Goal: Transaction & Acquisition: Purchase product/service

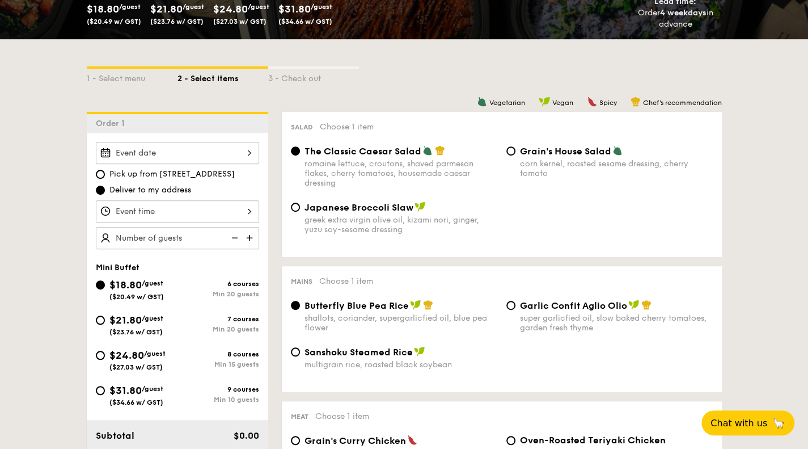
scroll to position [209, 0]
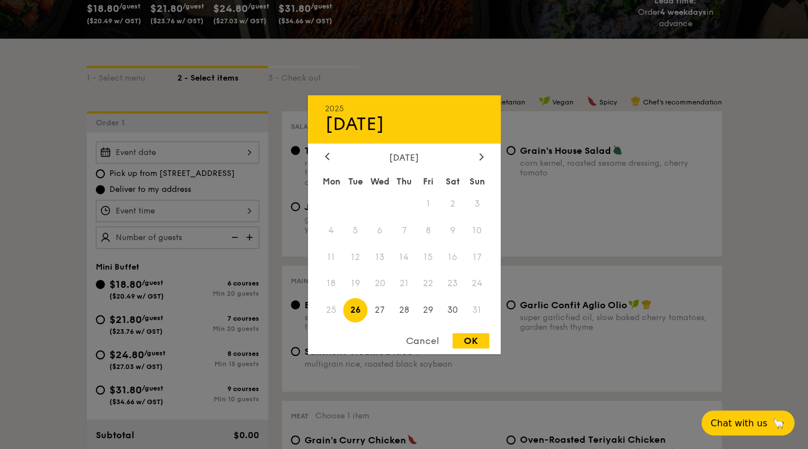
click at [240, 160] on div "2025 Aug [DATE] Tue Wed Thu Fri Sat Sun 1 2 3 4 5 6 7 8 9 10 11 12 13 14 15 16 …" at bounding box center [177, 152] width 163 height 22
click at [240, 160] on div at bounding box center [404, 224] width 808 height 449
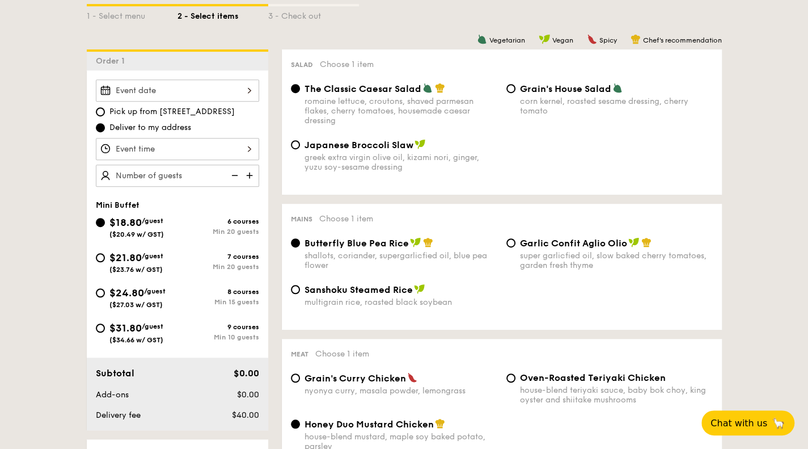
scroll to position [281, 0]
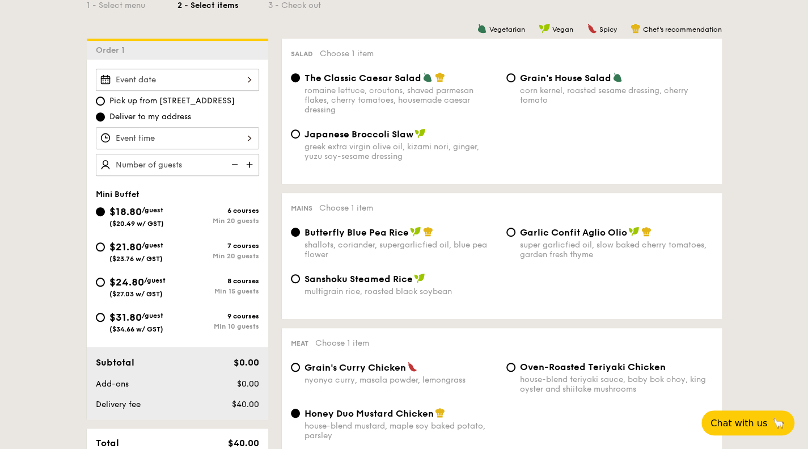
click at [540, 118] on div "The Classic Caesar Salad romaine lettuce, croutons, shaved parmesan flakes, che…" at bounding box center [501, 100] width 431 height 56
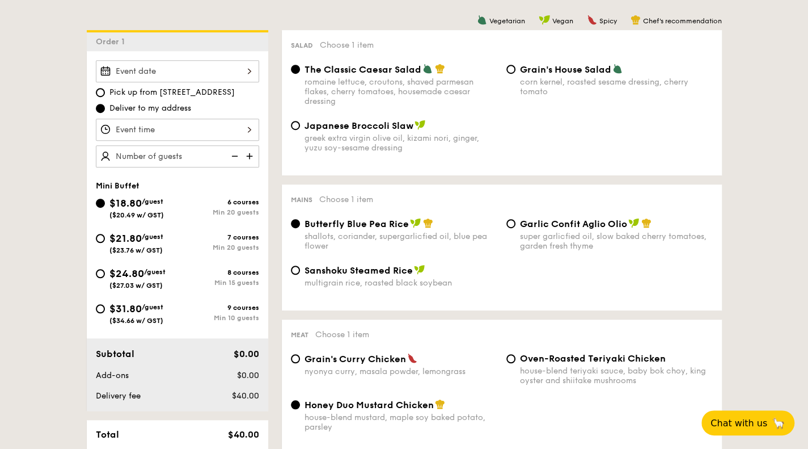
scroll to position [298, 0]
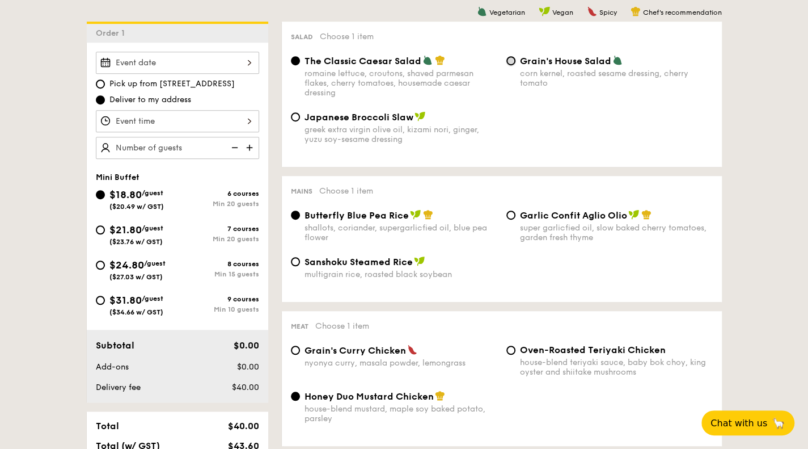
click at [511, 58] on input "Grain's House Salad corn kernel, roasted sesame dressing, cherry tomato" at bounding box center [511, 60] width 9 height 9
radio input "true"
click at [513, 217] on input "Garlic Confit Aglio Olio super garlicfied oil, slow baked cherry tomatoes, gard…" at bounding box center [511, 214] width 9 height 9
radio input "true"
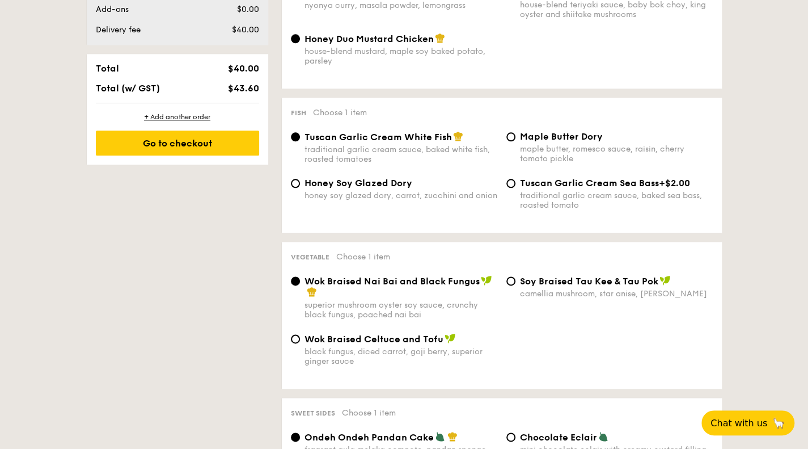
scroll to position [662, 0]
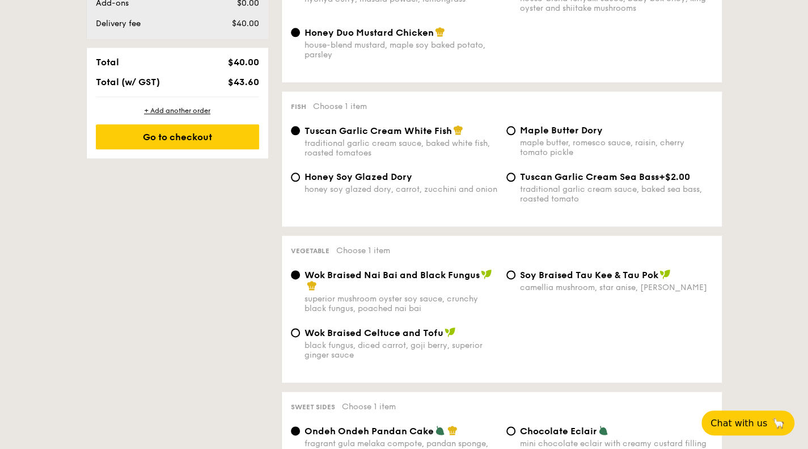
click at [516, 283] on div "⁠Soy Braised Tau Kee & Tau Pok camellia mushroom, star anise, goji berry" at bounding box center [610, 280] width 216 height 23
click at [419, 292] on div "Wok Braised Nai Bai and Black Fungus" at bounding box center [401, 280] width 193 height 23
click at [300, 279] on input "Wok Braised Nai Bai and Black Fungus superior mushroom oyster soy sauce, crunch…" at bounding box center [295, 274] width 9 height 9
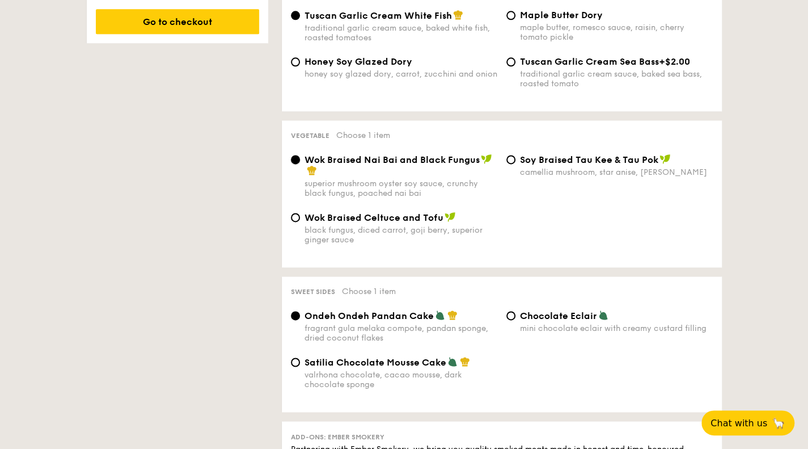
scroll to position [801, 0]
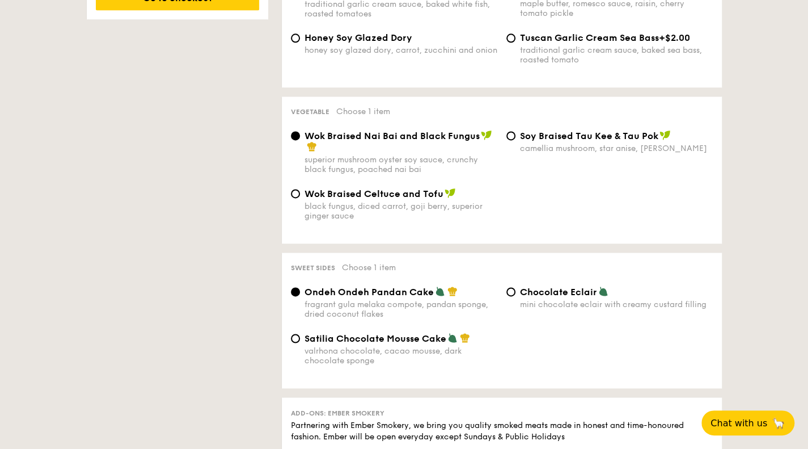
click at [336, 344] on span "Satilia Chocolate Mousse Cake" at bounding box center [376, 338] width 142 height 11
click at [300, 343] on input "Satilia Chocolate Mousse Cake valrhona chocolate, cacao mousse, dark chocolate …" at bounding box center [295, 338] width 9 height 9
radio input "true"
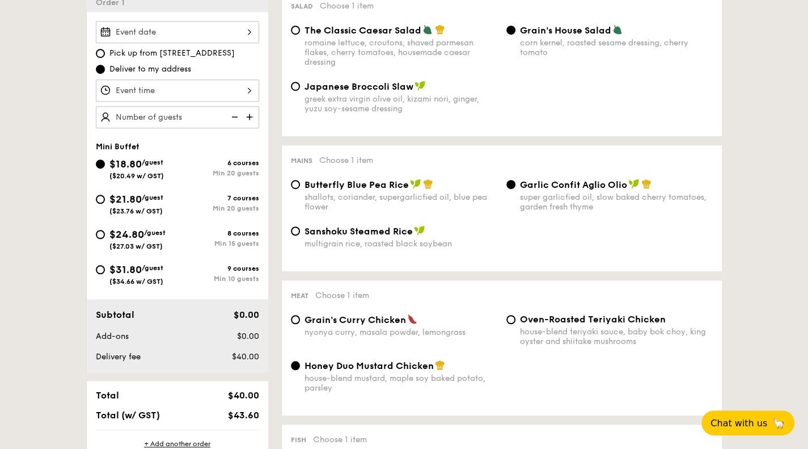
scroll to position [331, 0]
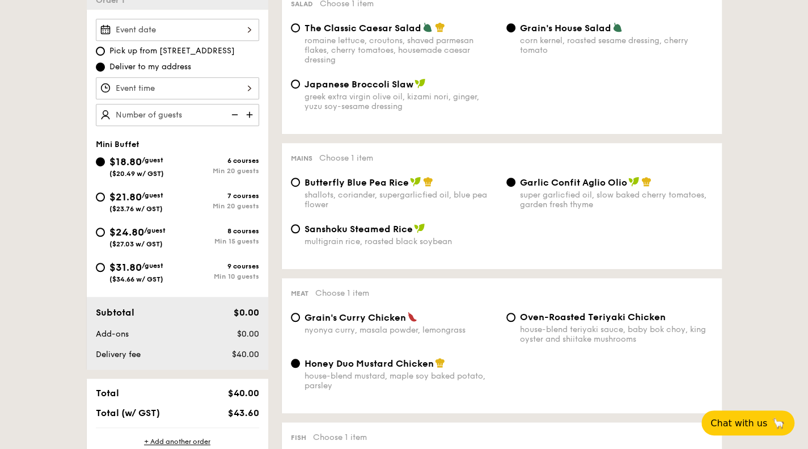
click at [202, 29] on div at bounding box center [177, 30] width 163 height 22
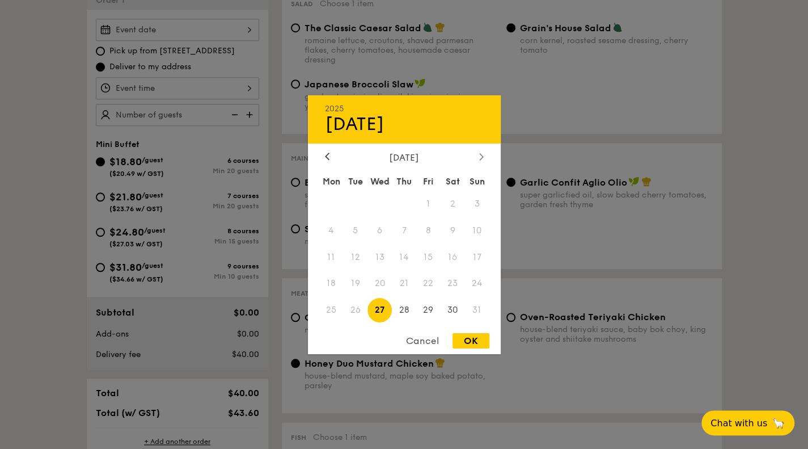
click at [481, 153] on icon at bounding box center [481, 156] width 5 height 7
click at [450, 204] on span "6" at bounding box center [453, 203] width 24 height 24
click at [480, 339] on div "OK" at bounding box center [471, 340] width 37 height 15
type input "Sep 06, 2025"
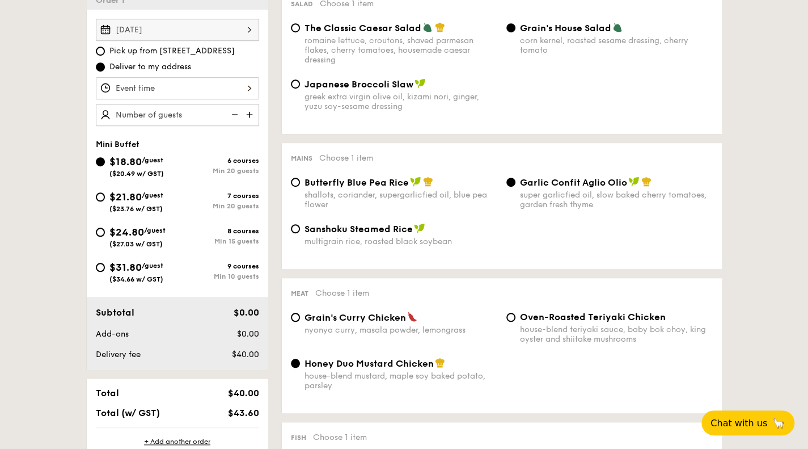
click at [192, 96] on div at bounding box center [177, 88] width 163 height 22
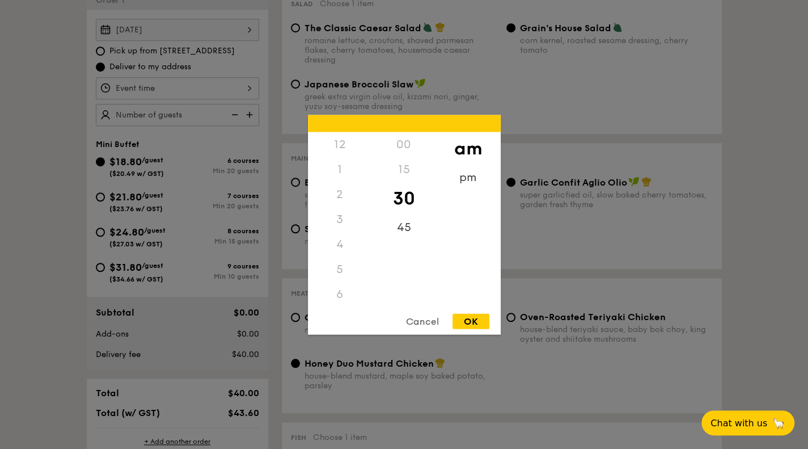
scroll to position [125, 0]
click at [342, 170] on div "6" at bounding box center [340, 169] width 64 height 25
click at [343, 298] on div "6" at bounding box center [340, 292] width 64 height 25
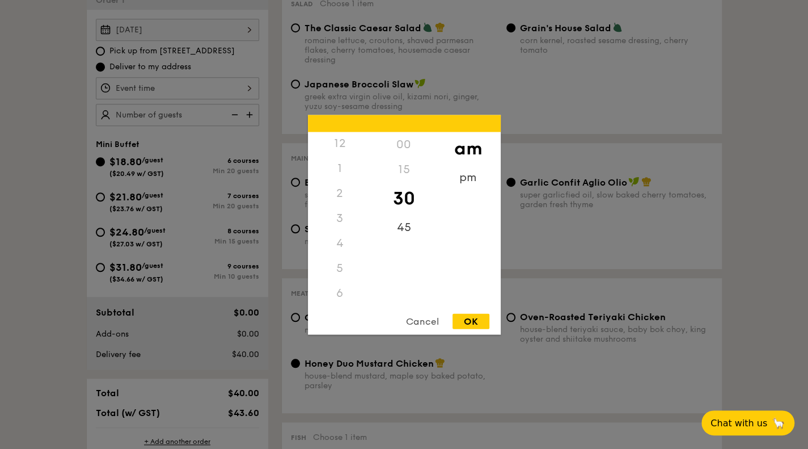
click at [341, 298] on div "6" at bounding box center [340, 292] width 64 height 25
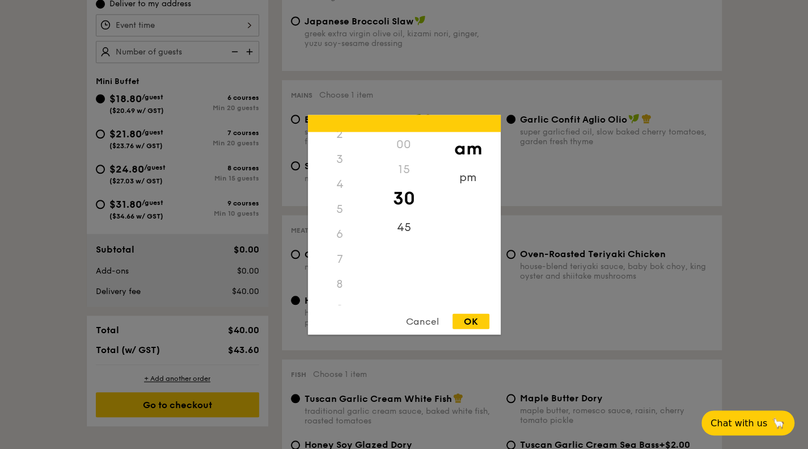
scroll to position [134, 0]
click at [339, 233] on div "9" at bounding box center [340, 234] width 64 height 25
click at [345, 228] on div "9" at bounding box center [340, 234] width 64 height 25
click at [343, 196] on div "2" at bounding box center [340, 194] width 64 height 25
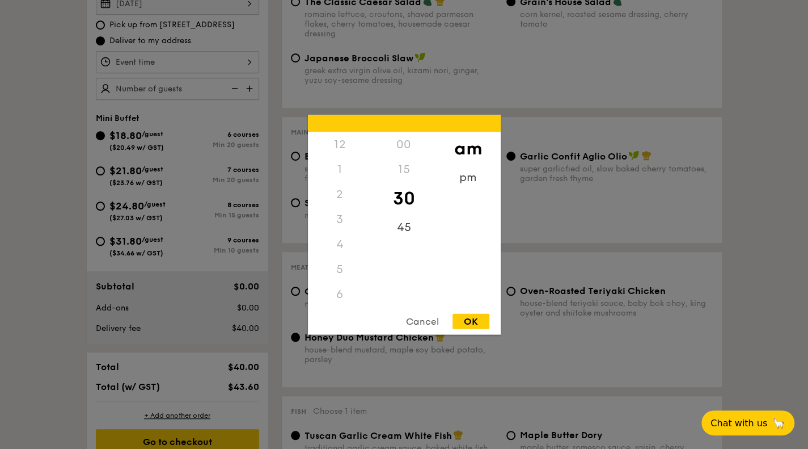
scroll to position [349, 0]
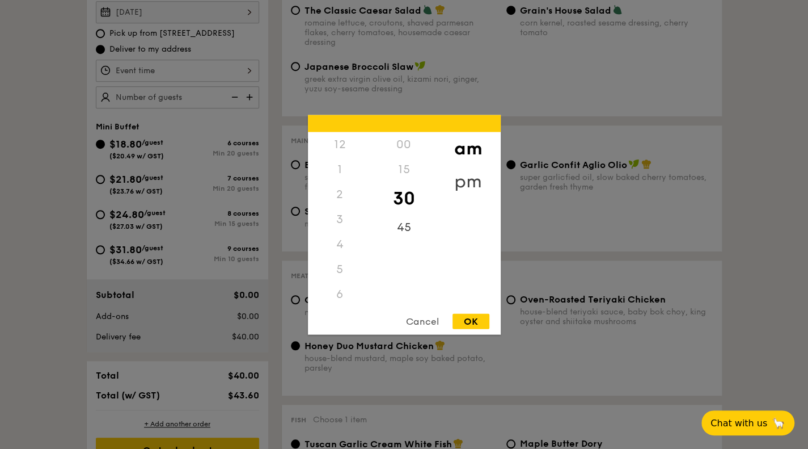
click at [480, 175] on div "pm" at bounding box center [468, 180] width 64 height 33
click at [341, 248] on div "6" at bounding box center [340, 251] width 64 height 33
click at [401, 151] on div "00" at bounding box center [404, 148] width 64 height 33
click at [457, 326] on div "OK" at bounding box center [471, 320] width 37 height 15
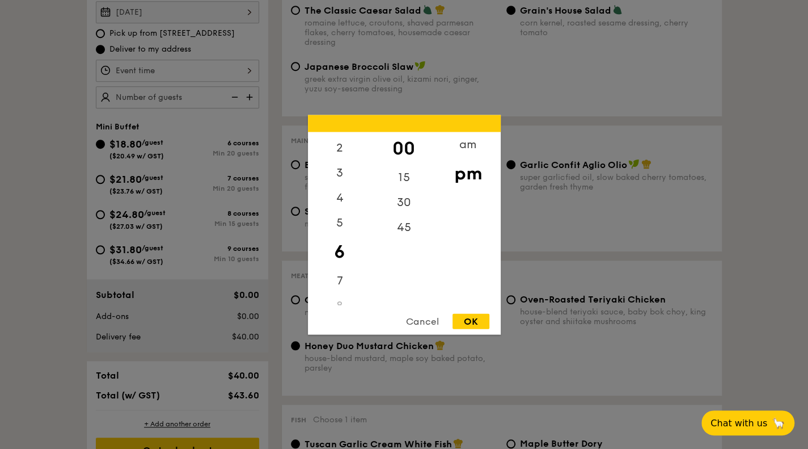
type input "6:00PM"
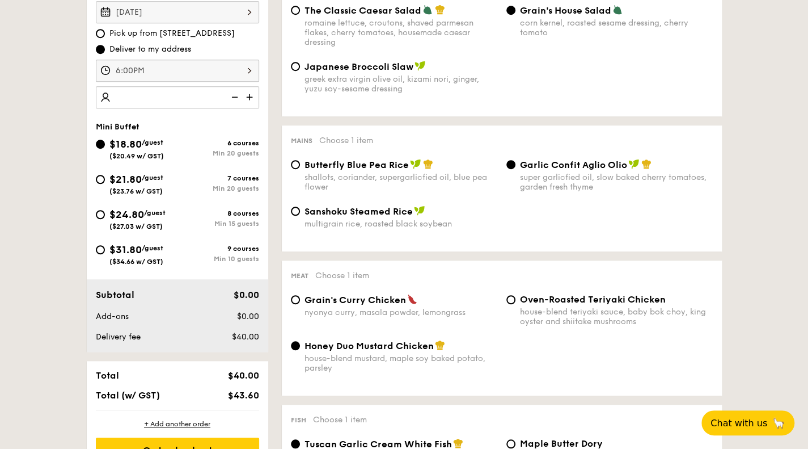
click at [253, 98] on img at bounding box center [250, 97] width 17 height 22
click at [252, 95] on img at bounding box center [250, 97] width 17 height 22
type input "25 guests"
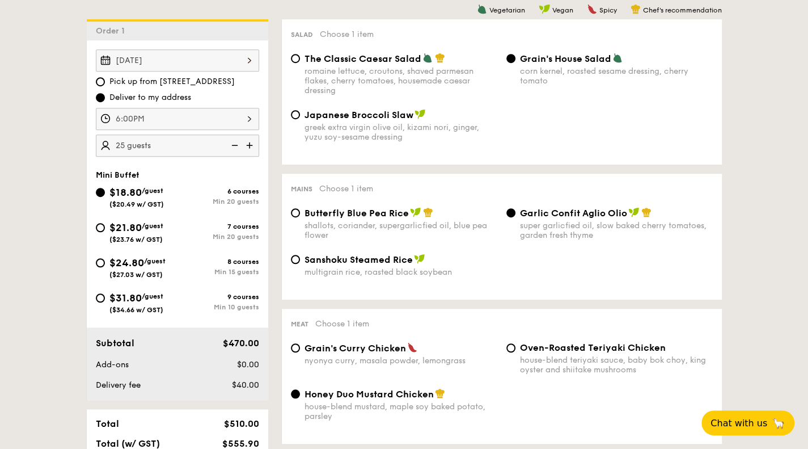
scroll to position [25, 0]
click at [221, 118] on div "6:00PM 12 1 2 3 4 5 6 7 8 9 10 11 00 15 30 45 am pm Cancel OK" at bounding box center [177, 119] width 163 height 22
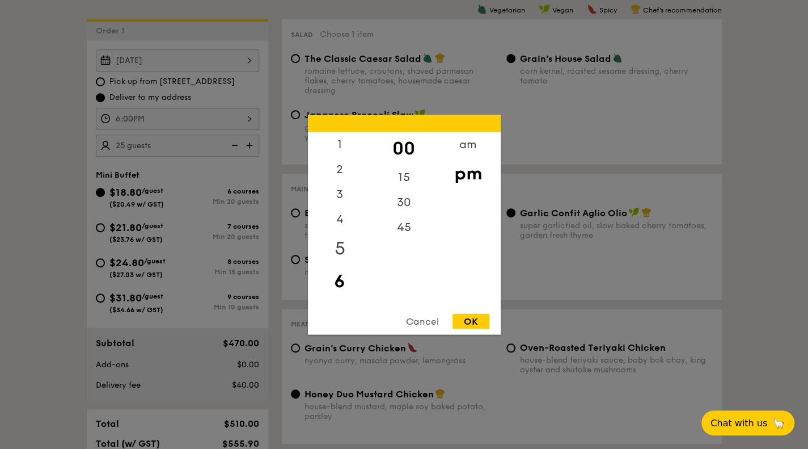
click at [338, 247] on div "5" at bounding box center [340, 247] width 64 height 33
click at [402, 234] on div "45" at bounding box center [404, 230] width 64 height 33
click at [477, 321] on div "OK" at bounding box center [471, 320] width 37 height 15
type input "5:45PM"
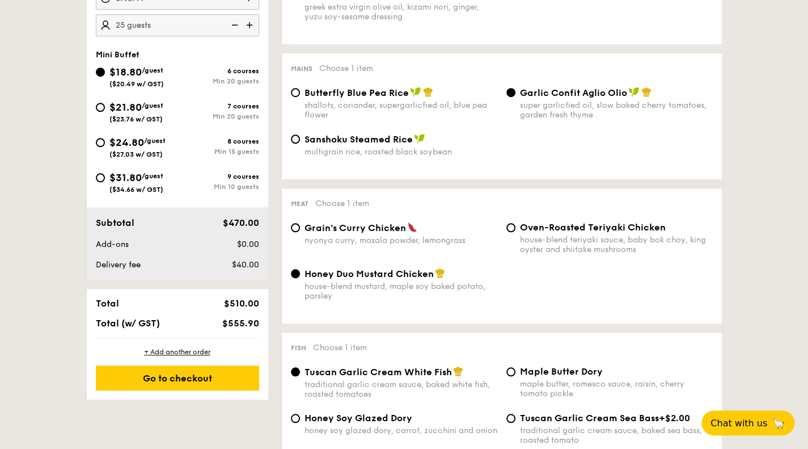
scroll to position [421, 0]
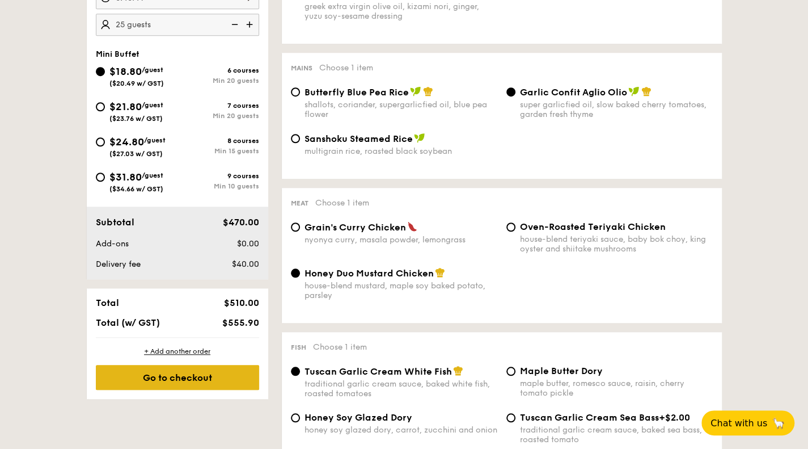
click at [191, 373] on div "Go to checkout" at bounding box center [177, 377] width 163 height 25
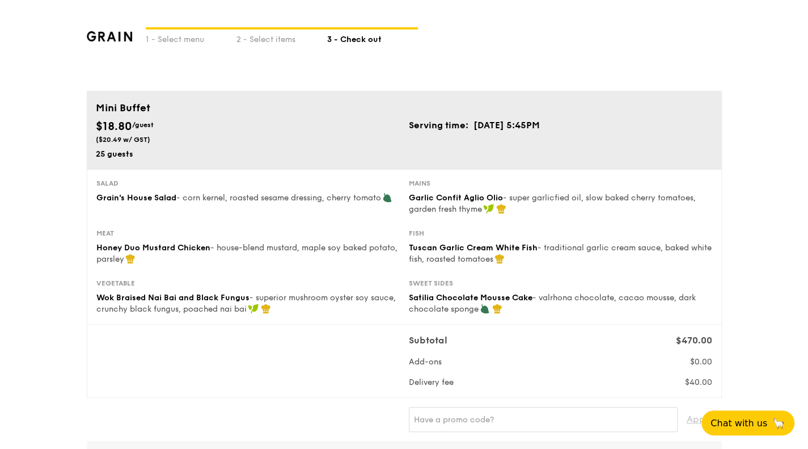
scroll to position [99, 0]
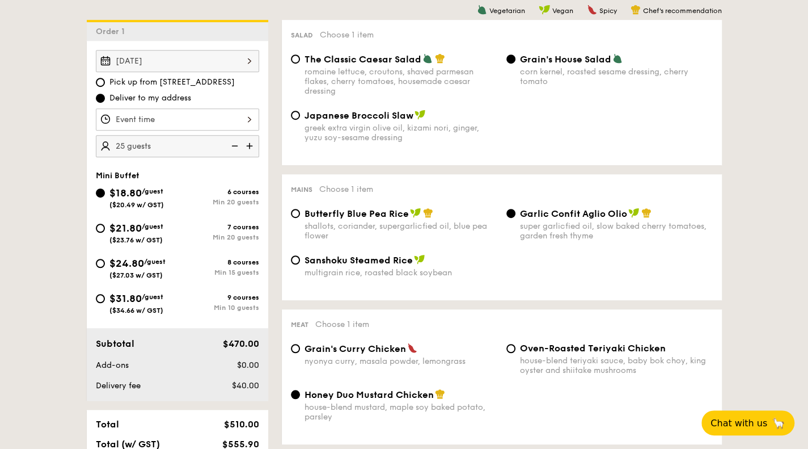
scroll to position [299, 0]
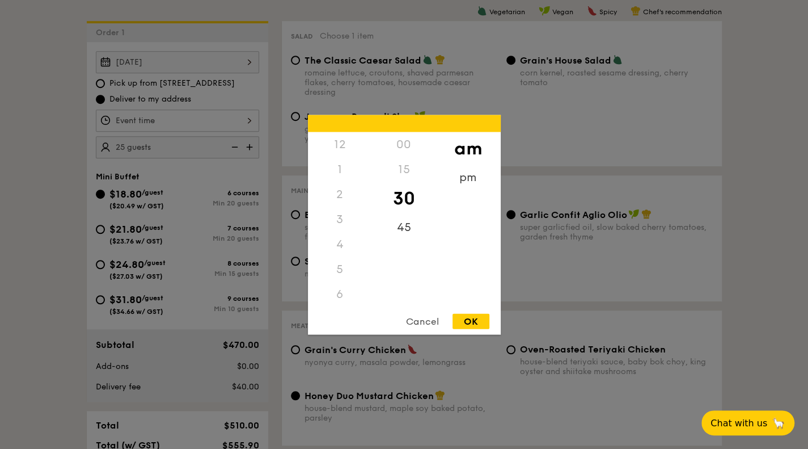
click at [241, 123] on div "12 1 2 3 4 5 6 7 8 9 10 11 00 15 30 45 am pm Cancel OK" at bounding box center [177, 120] width 163 height 22
click at [466, 185] on div "pm" at bounding box center [468, 180] width 64 height 33
click at [343, 169] on div "6" at bounding box center [340, 173] width 64 height 33
click at [410, 146] on div "00" at bounding box center [404, 148] width 64 height 33
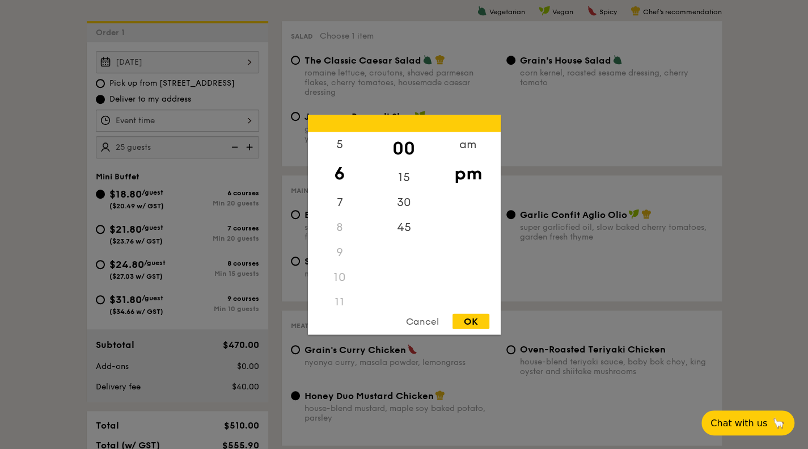
click at [472, 315] on div "OK" at bounding box center [471, 320] width 37 height 15
type input "6:00PM"
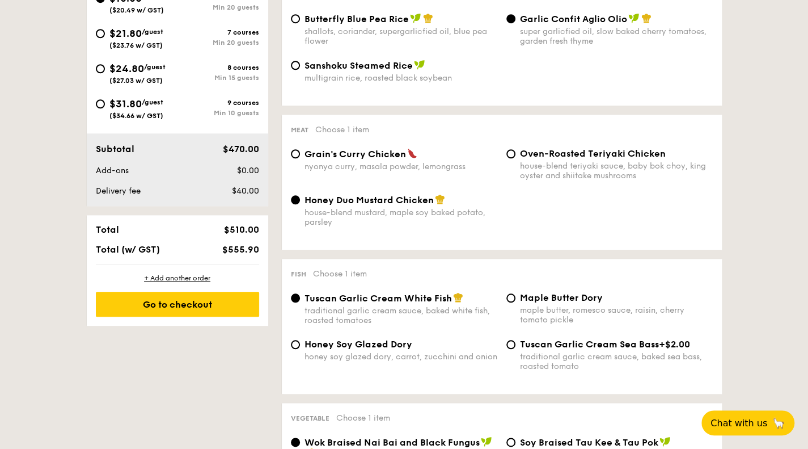
scroll to position [494, 0]
drag, startPoint x: 314, startPoint y: 356, endPoint x: 331, endPoint y: 386, distance: 34.1
click at [331, 385] on div "Honey Soy Glazed Dory honey soy glazed dory, carrot, zucchini and onion Tuscan …" at bounding box center [501, 362] width 431 height 46
click at [415, 350] on div "Honey Soy Glazed Dory" at bounding box center [401, 344] width 193 height 11
click at [300, 349] on input "Honey Soy Glazed Dory honey soy glazed dory, carrot, zucchini and onion" at bounding box center [295, 344] width 9 height 9
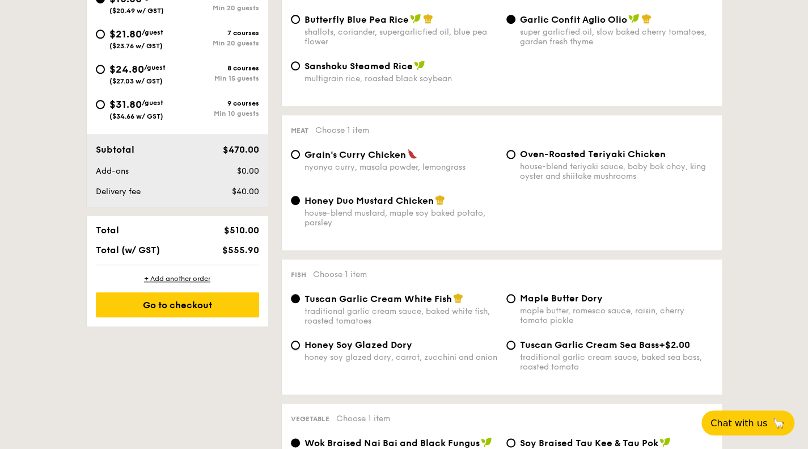
radio input "true"
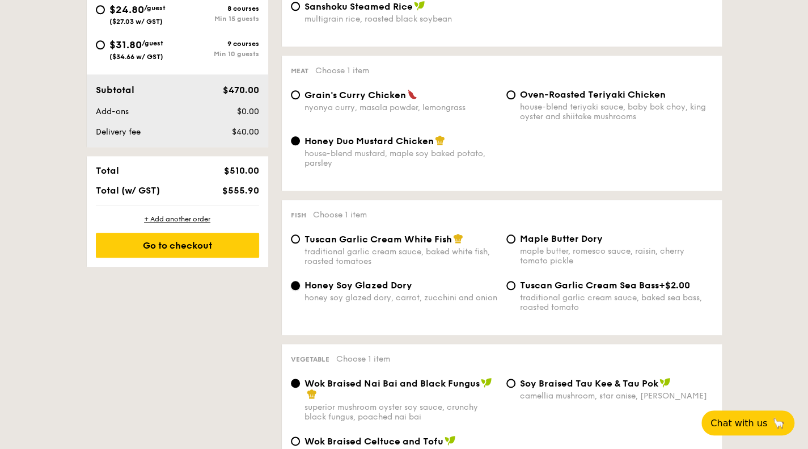
scroll to position [552, 0]
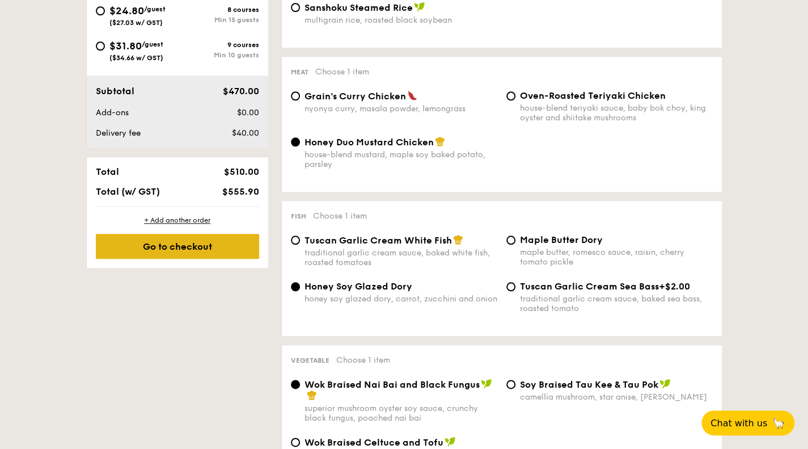
click at [233, 246] on div "Go to checkout" at bounding box center [177, 246] width 163 height 25
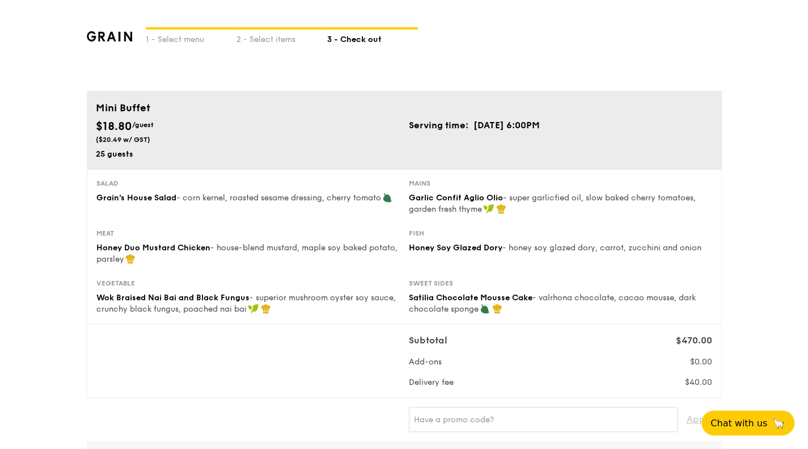
click at [394, 267] on div "Meat Honey Duo Mustard Chicken - house-blend mustard, maple soy baked potato, p…" at bounding box center [404, 254] width 625 height 50
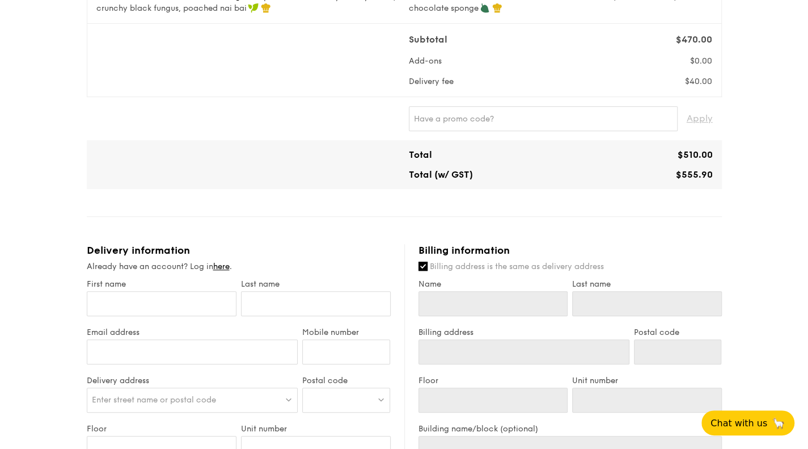
scroll to position [368, 0]
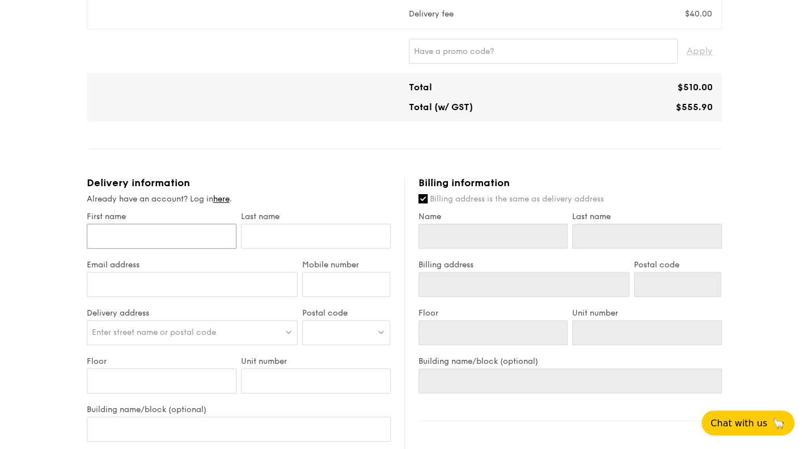
click at [215, 246] on input "First name" at bounding box center [162, 235] width 150 height 25
type input "h"
type input "hAI p"
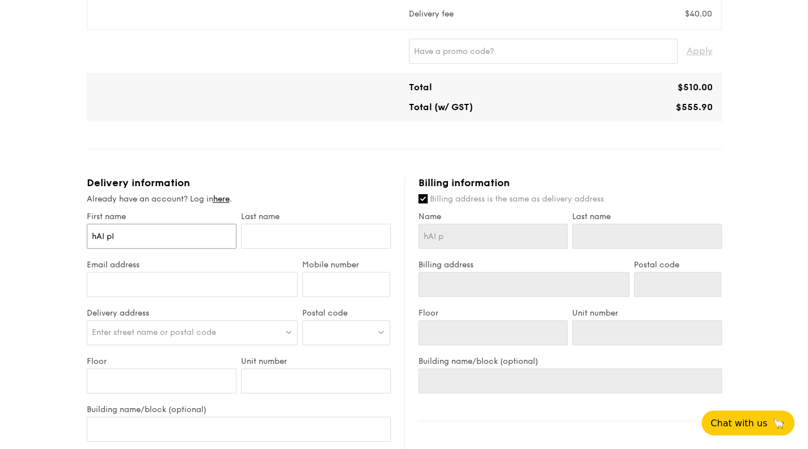
type input "hAI pIN"
type input "hAI pI"
type input "h"
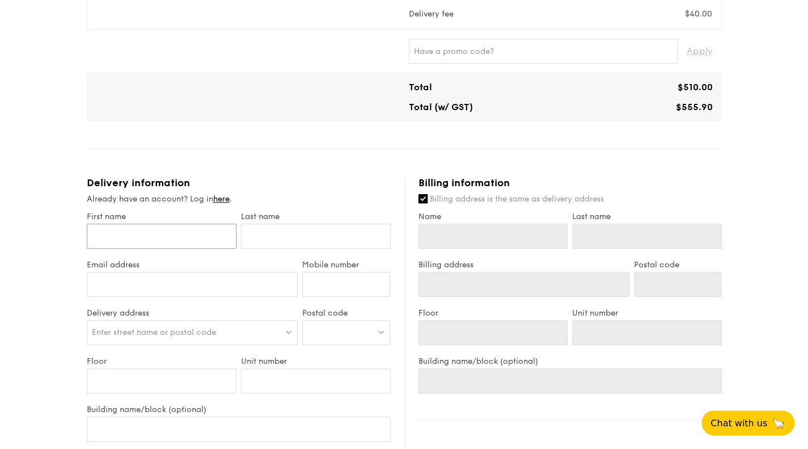
type input "H"
type input "Ha"
type input "Hai"
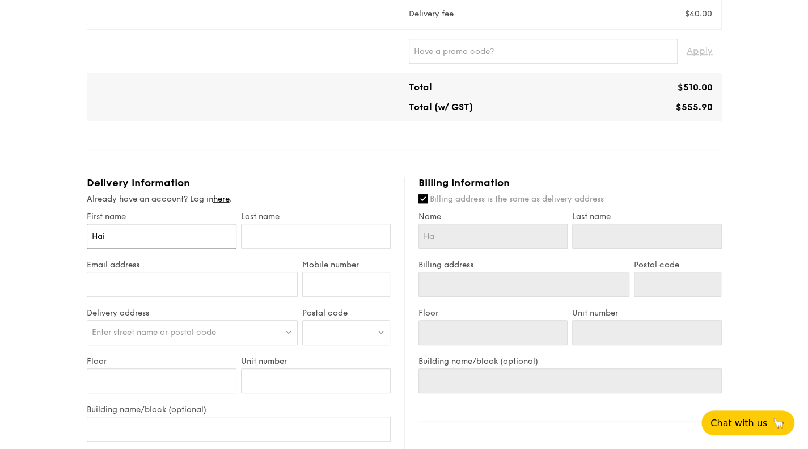
type input "Hai"
type input "Hai P"
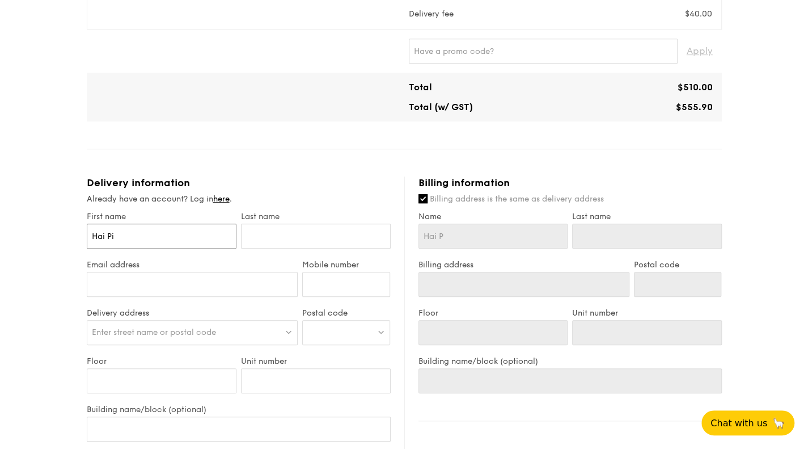
type input "Hai Pin"
type input "Hai Ping"
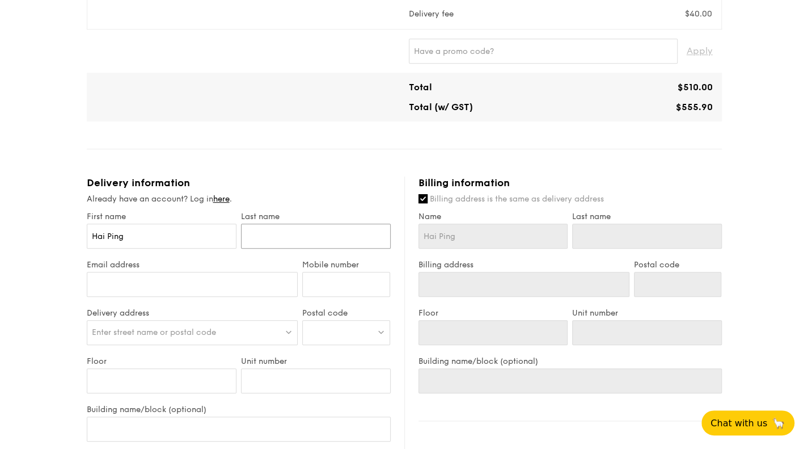
type input "L"
type input "Li"
type input "Lim"
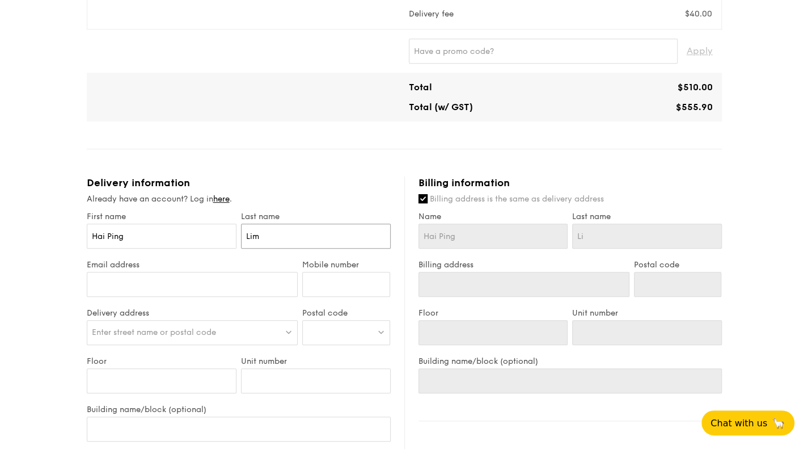
type input "Lim"
click at [194, 291] on input "Email address" at bounding box center [193, 284] width 212 height 25
type input "haiping89@hotmail.com"
click at [185, 320] on div "Enter street name or postal code" at bounding box center [193, 332] width 212 height 25
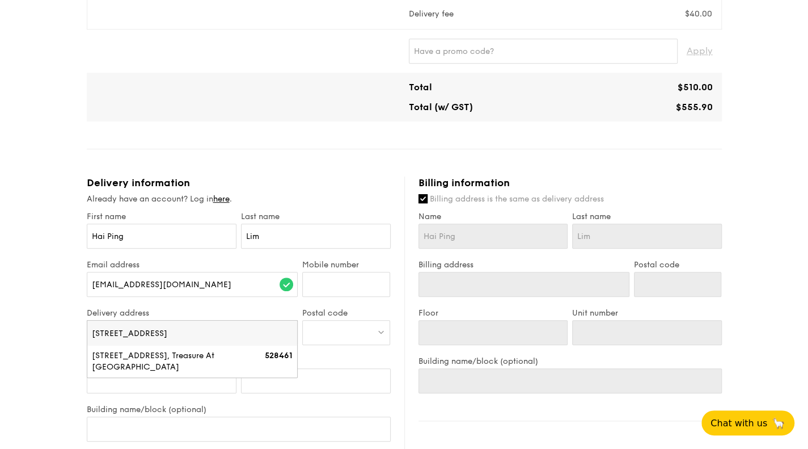
type input "49 Tampines Lane"
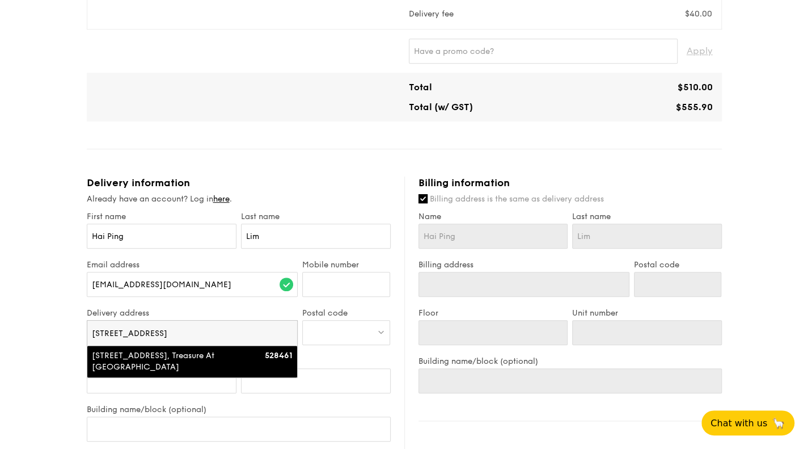
click at [203, 358] on div "49 Tampines Lane, Treasure At Tampines" at bounding box center [167, 361] width 151 height 23
type input "Treasure At Tampines, 49 Tampines Lane"
type input "528461"
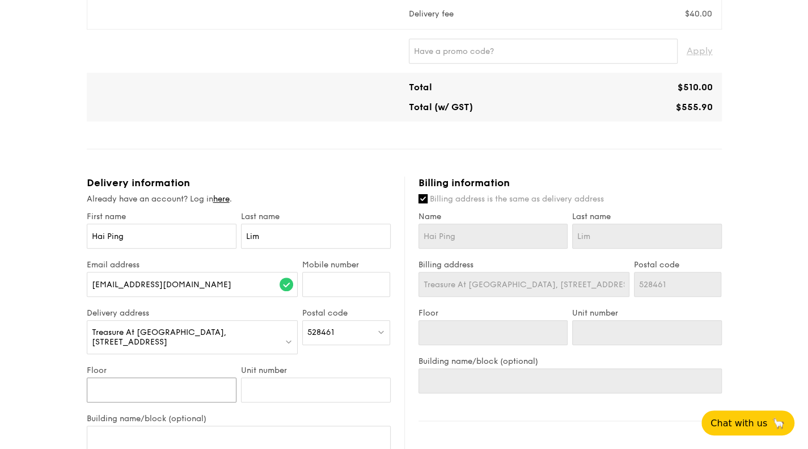
click at [179, 377] on input "Floor" at bounding box center [162, 389] width 150 height 25
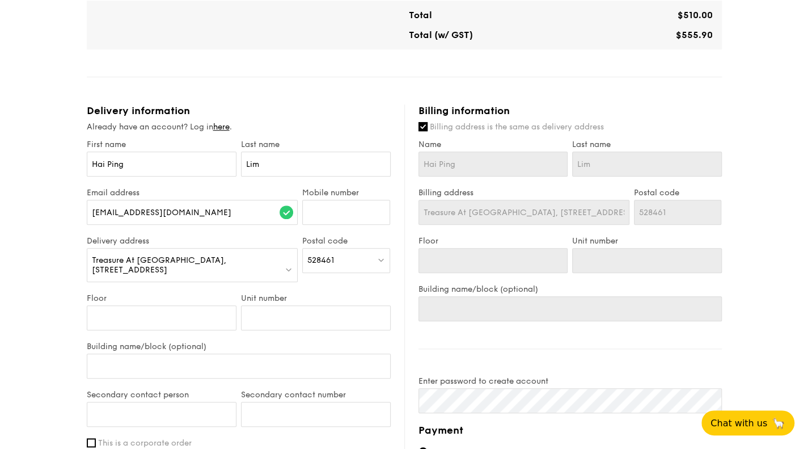
click at [355, 95] on div "Mini Buffet $18.80 /guest ($20.49 w/ GST) 25 guests Serving time: Sep 06, 2025,…" at bounding box center [404, 178] width 635 height 1055
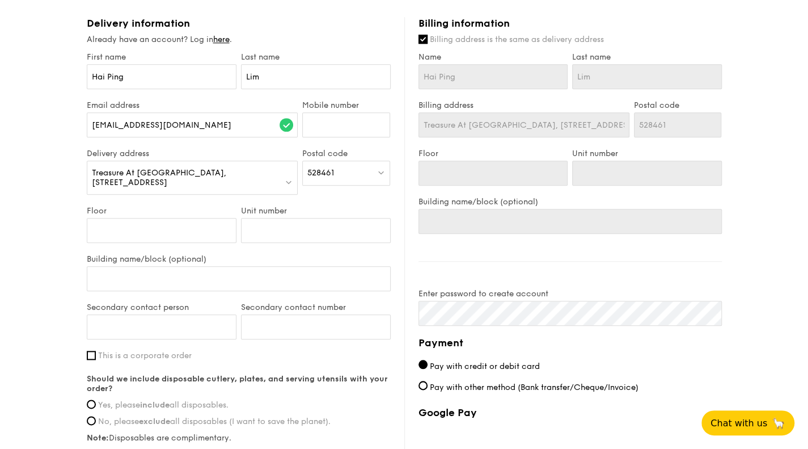
scroll to position [528, 0]
click at [205, 220] on input "Floor" at bounding box center [162, 229] width 150 height 25
type input "1"
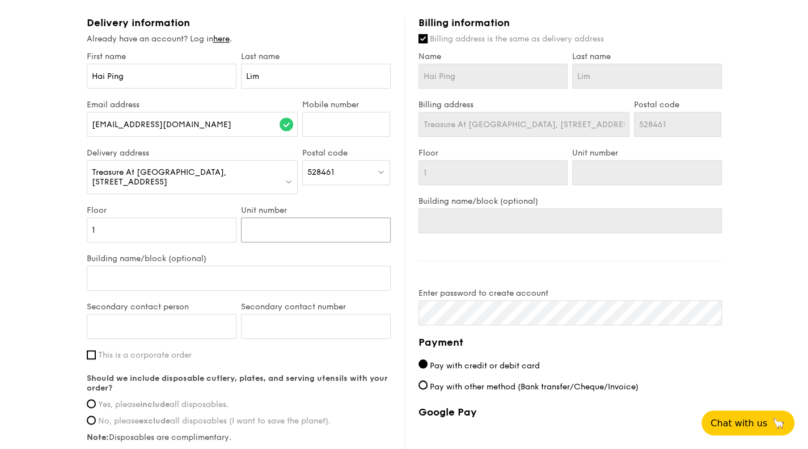
click at [276, 217] on input "Unit number" at bounding box center [316, 229] width 150 height 25
click at [184, 224] on input "1" at bounding box center [162, 229] width 150 height 25
click at [273, 166] on div "Treasure At Tampines, 49 Tampines Lane" at bounding box center [193, 177] width 212 height 34
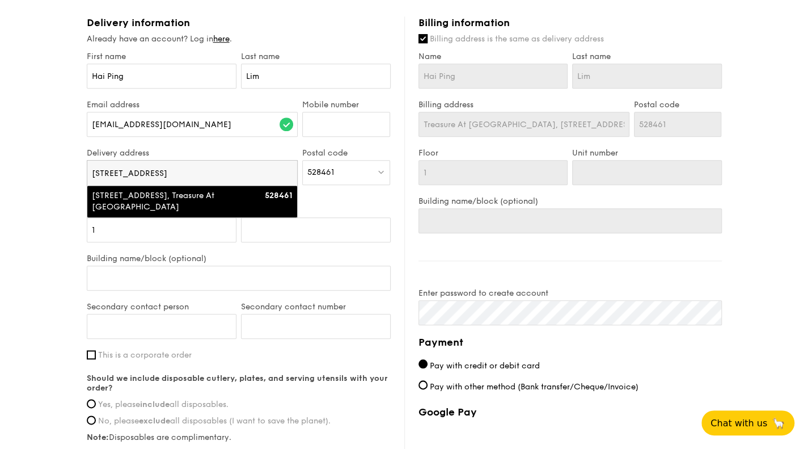
click at [86, 176] on div "Delivery address Treasure At Tampines, 49 Tampines Lane 49 Tampines Lane 49 Tam…" at bounding box center [193, 176] width 216 height 57
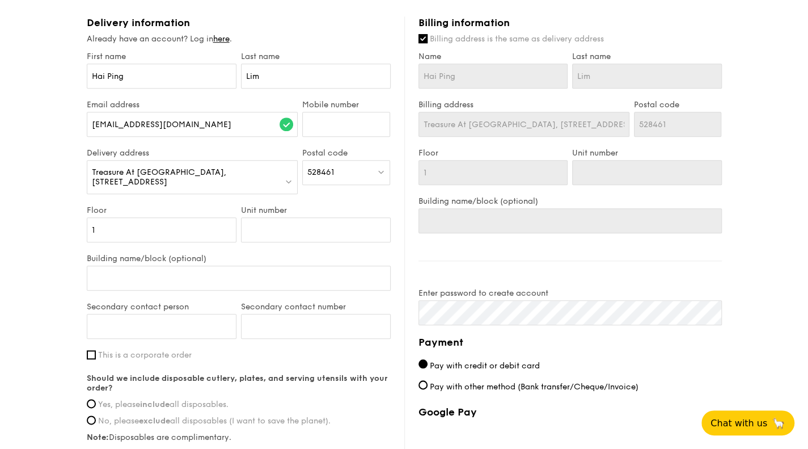
click at [31, 181] on div "1 - Select menu 2 - Select items 3 - Check out Mini Buffet $18.80 /guest ($20.4…" at bounding box center [404, 45] width 808 height 1146
click at [276, 217] on input "Unit number" at bounding box center [316, 229] width 150 height 25
click at [202, 265] on input "Building name/block (optional)" at bounding box center [239, 277] width 304 height 25
type input "4"
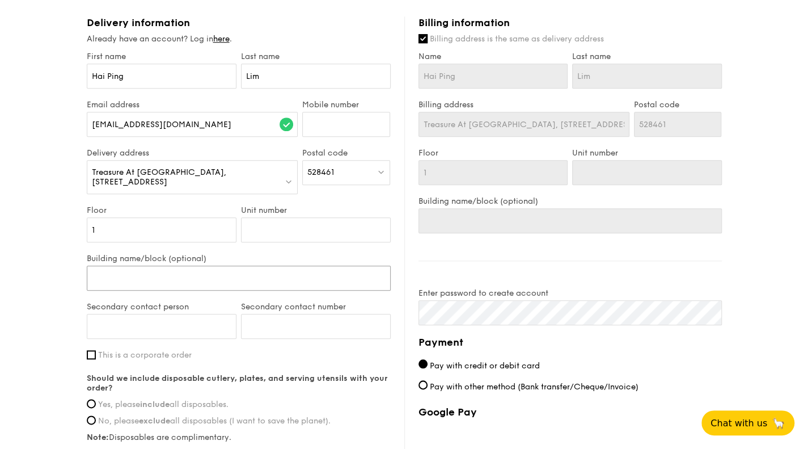
type input "T"
type input "Tr"
type input "Tre"
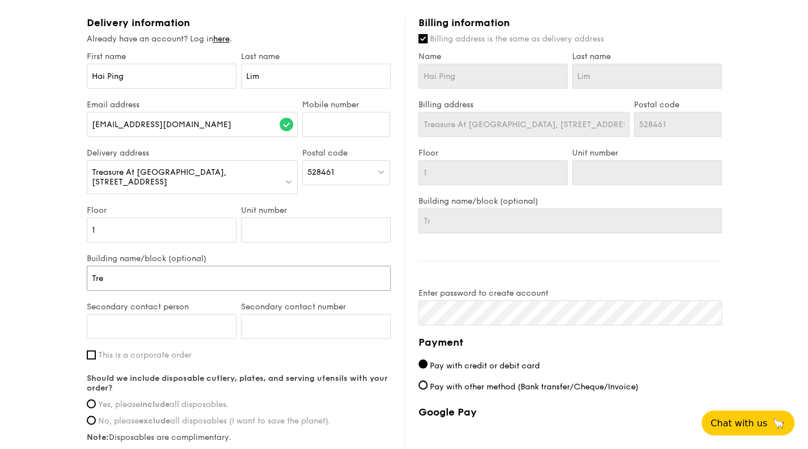
type input "Tre"
type input "Treas"
type input "Treasu"
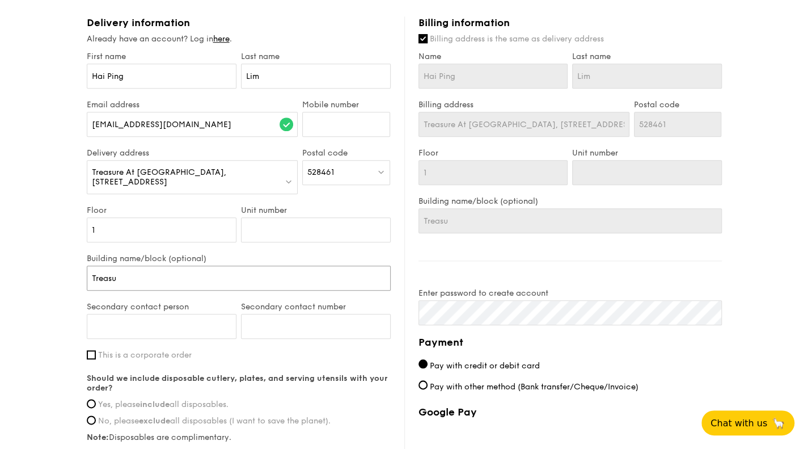
type input "Treasur"
type input "Treasure"
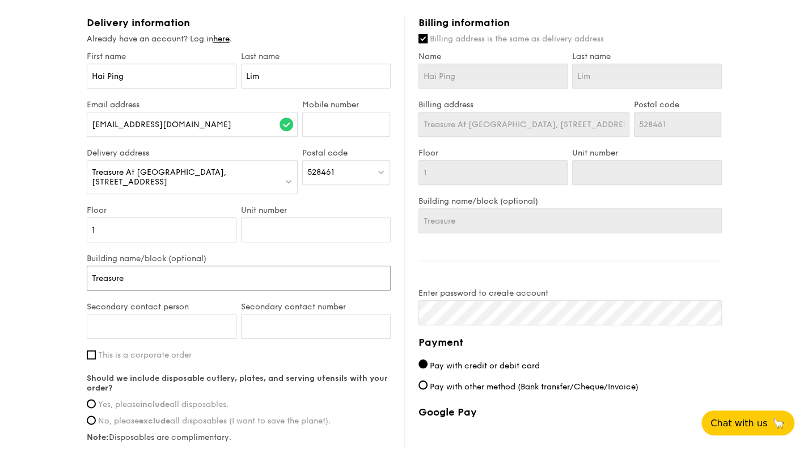
type input "Treasure"
type input "Treasure a"
type input "Treasure at"
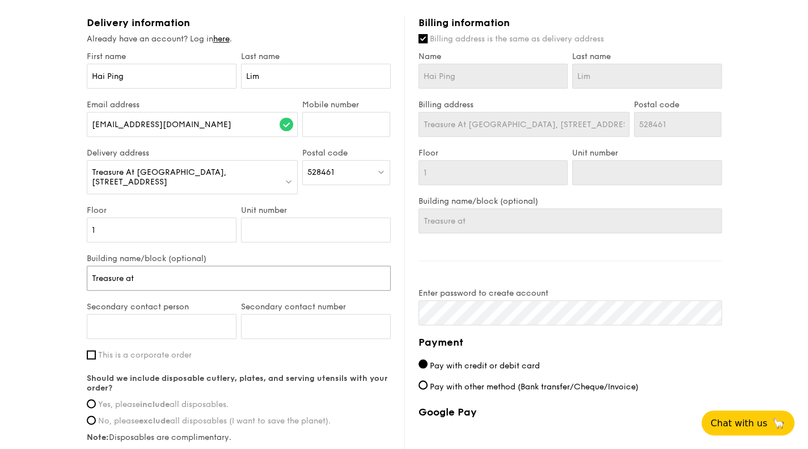
type input "Treasure at"
type input "Treasure at T"
type input "Treasure at Ta"
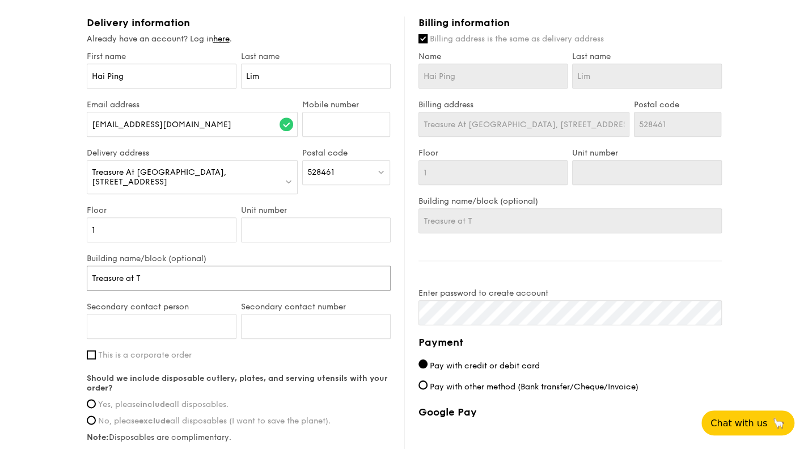
type input "Treasure at Ta"
type input "Treasure at Tam"
type input "Treasure at Tamp"
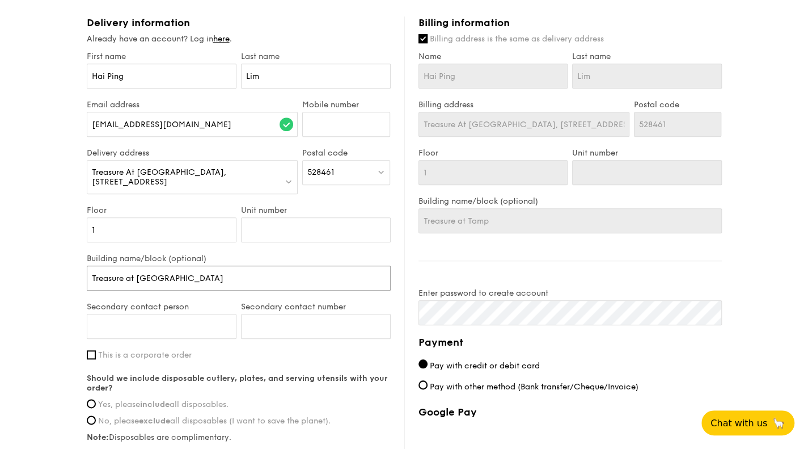
type input "Treasure at Tampine"
type input "Treasure at Tampines"
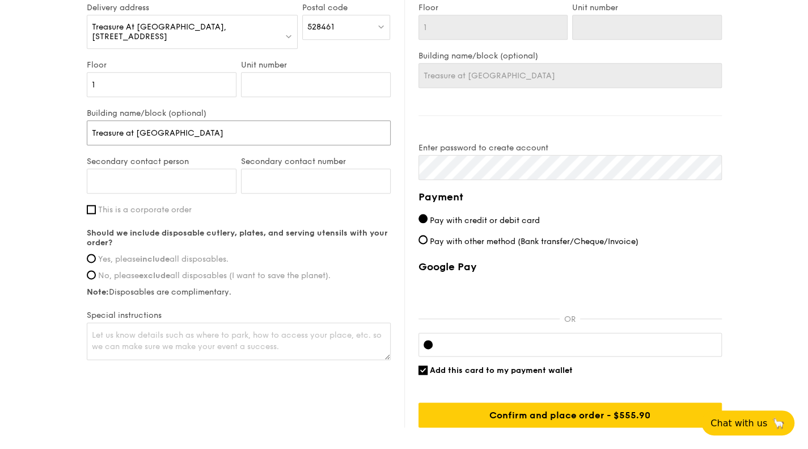
scroll to position [675, 0]
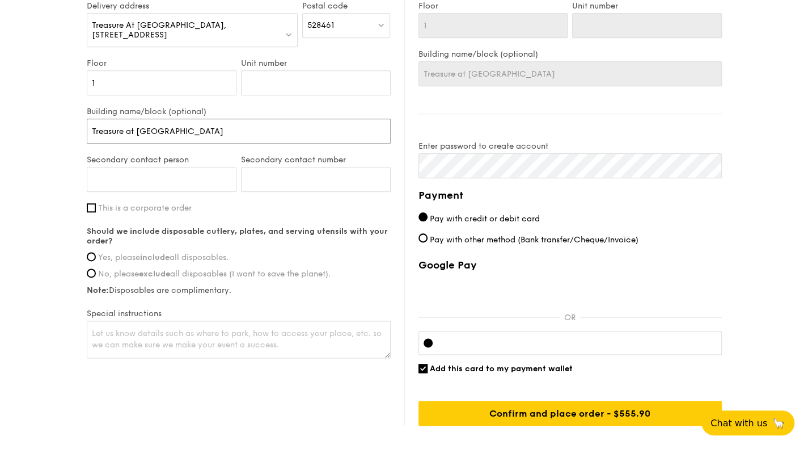
click at [196, 124] on input "Treasure at Tampines" at bounding box center [239, 131] width 304 height 25
drag, startPoint x: 196, startPoint y: 124, endPoint x: 32, endPoint y: 134, distance: 164.2
type input "C"
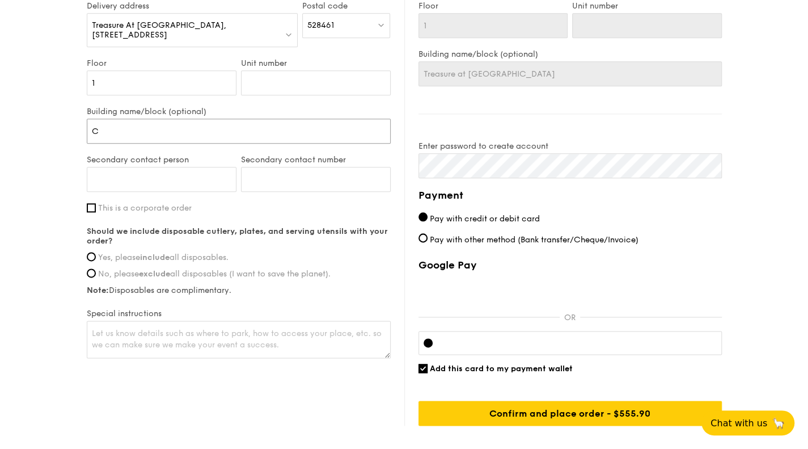
type input "C"
type input "Cl"
type input "Clu"
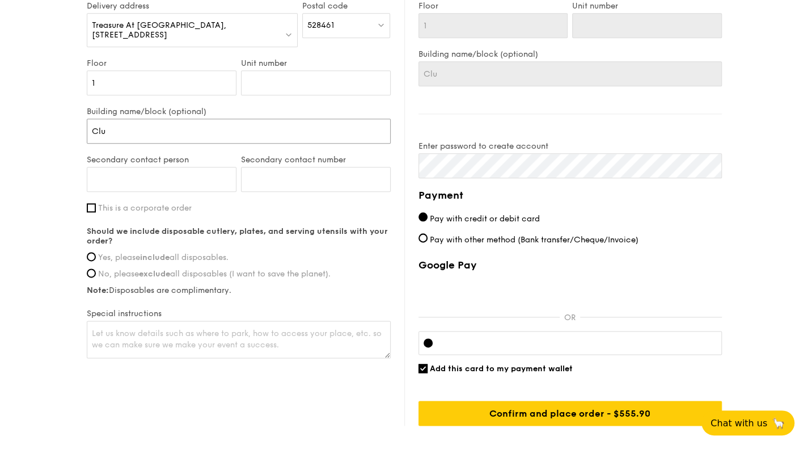
type input "Club"
type input "Clubh"
type input "Clubhous"
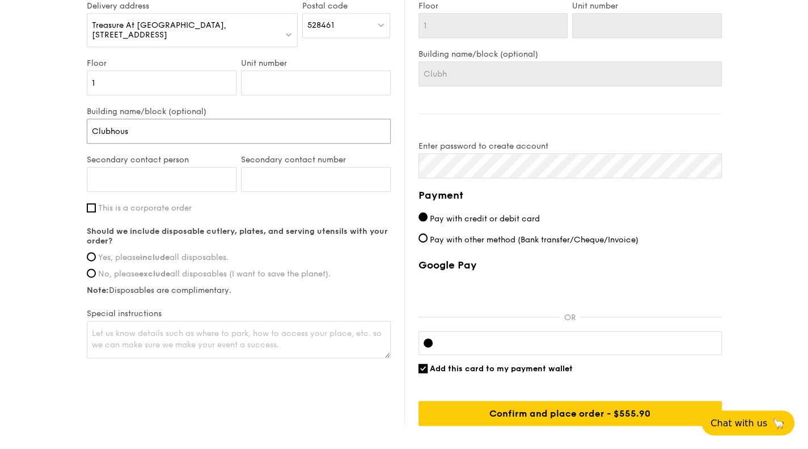
type input "Clubhous"
type input "Clubhouse"
click at [258, 20] on div "Treasure At Tampines, 49 Tampines Lane" at bounding box center [193, 30] width 212 height 34
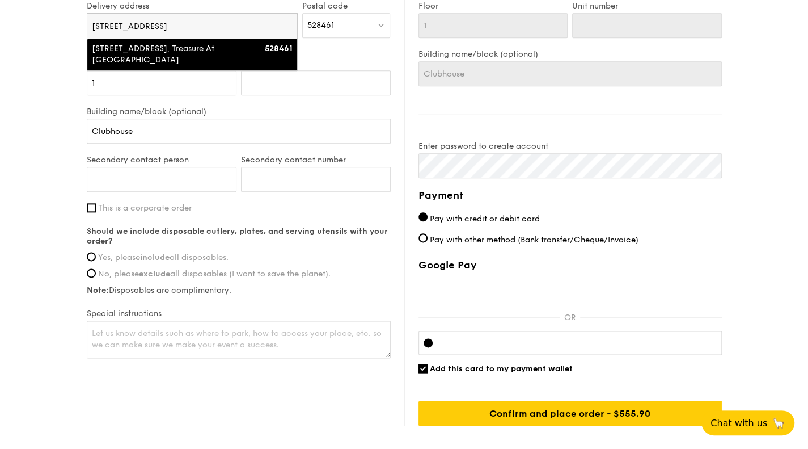
drag, startPoint x: 258, startPoint y: 20, endPoint x: 9, endPoint y: 26, distance: 249.1
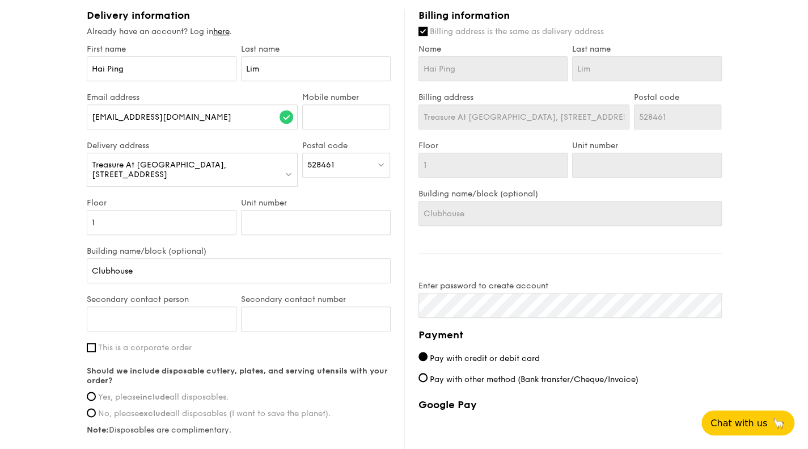
scroll to position [534, 0]
click at [184, 167] on span "Treasure At Tampines, 49 Tampines Lane" at bounding box center [159, 170] width 134 height 19
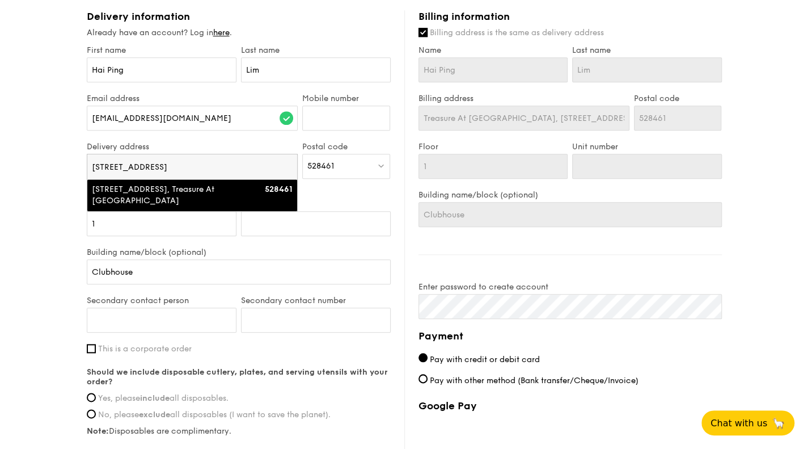
click at [289, 170] on input "49 Tampines Lane" at bounding box center [192, 166] width 210 height 25
click at [289, 166] on input "49 Tampines Lane" at bounding box center [192, 166] width 210 height 25
type input "7 Tampines Lane"
click at [244, 180] on li "7 Tampines Lane, Treasure At Tampines 528487" at bounding box center [192, 195] width 210 height 32
type input "Treasure At Tampines, 7 Tampines Lane"
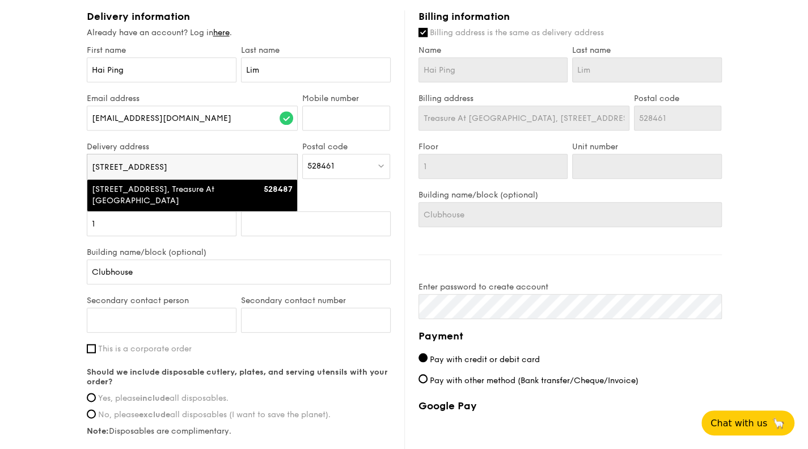
type input "528487"
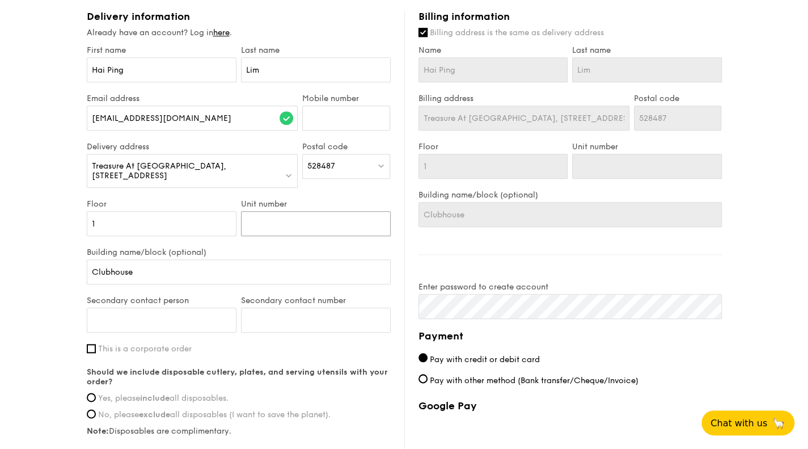
click at [266, 211] on input "Unit number" at bounding box center [316, 223] width 150 height 25
type input "Cl"
type input "Club"
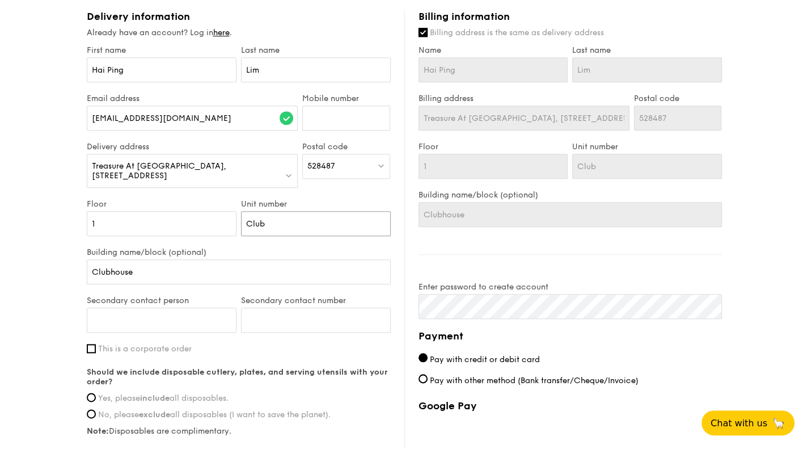
type input "Clubh"
type input "Clubhous"
type input "Clubhouse"
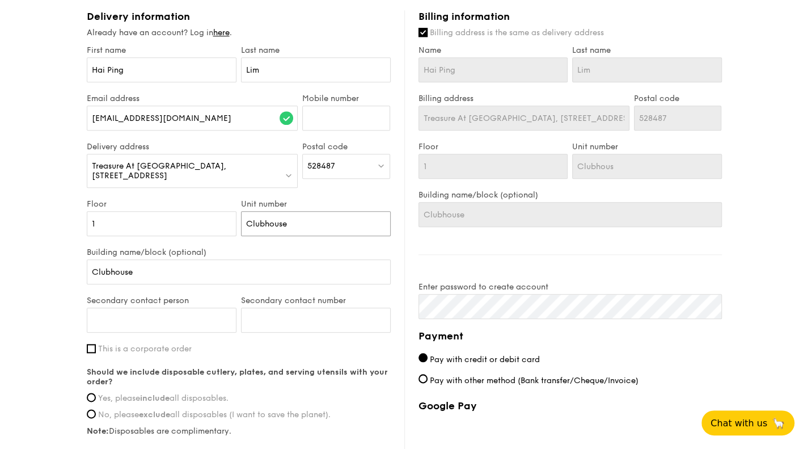
type input "Clubhouse"
type input "Clubhouse ("
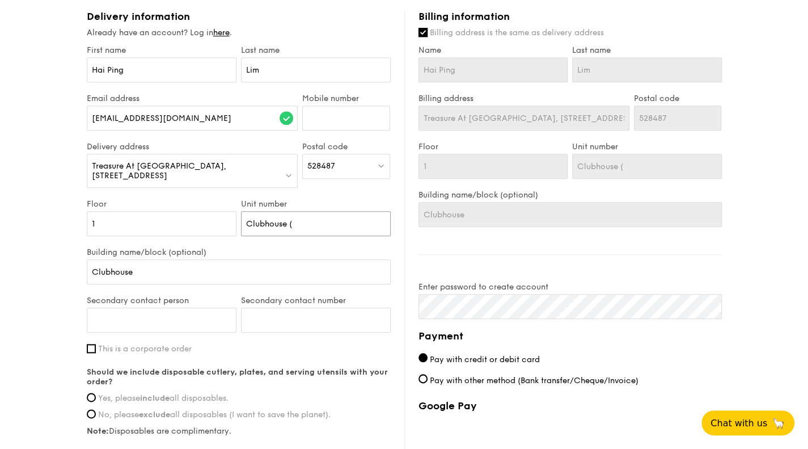
type input "Clubhouse (F"
type input "Clubhouse (Fu"
type input "Clubhouse (Fun"
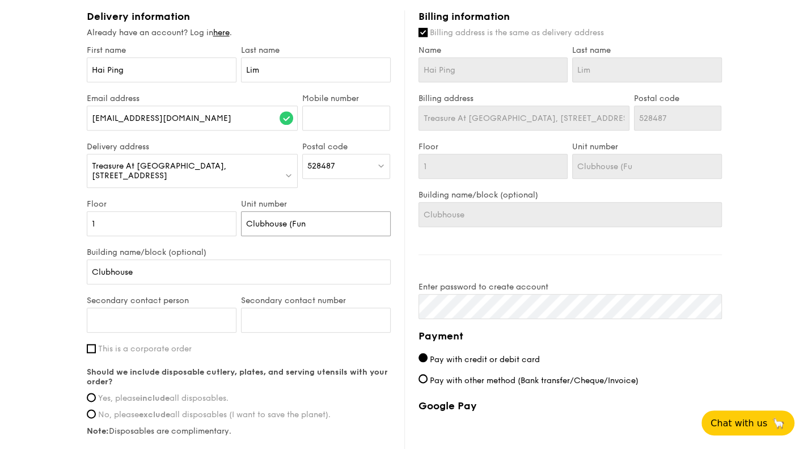
type input "Clubhouse (Fun"
type input "Clubhouse (Func"
type input "Clubhouse (Functi"
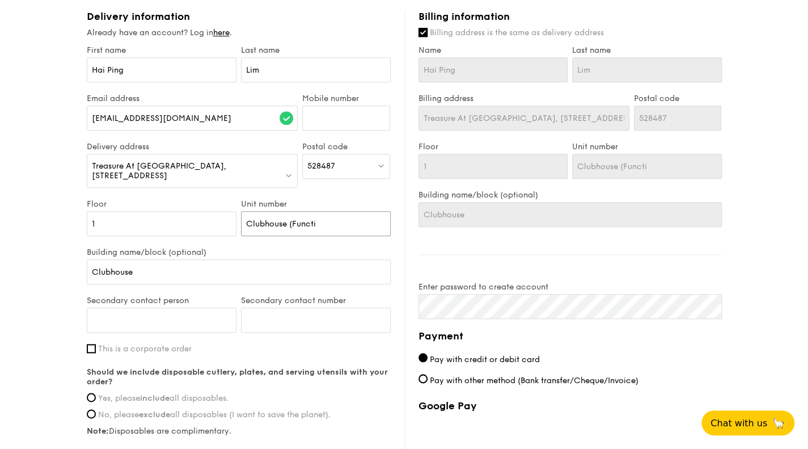
type input "Clubhouse (Functio"
type input "Clubhouse (Function"
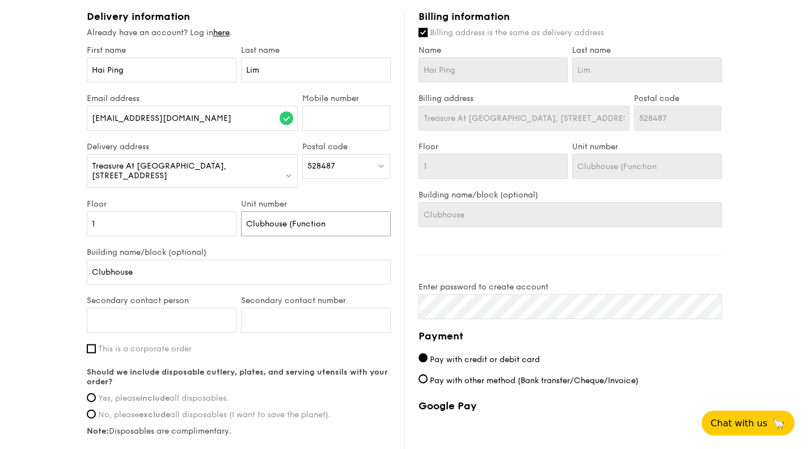
type input "Clubhouse (Function"
type input "Clubhouse (Function S"
type input "Clubhouse (Function Stu"
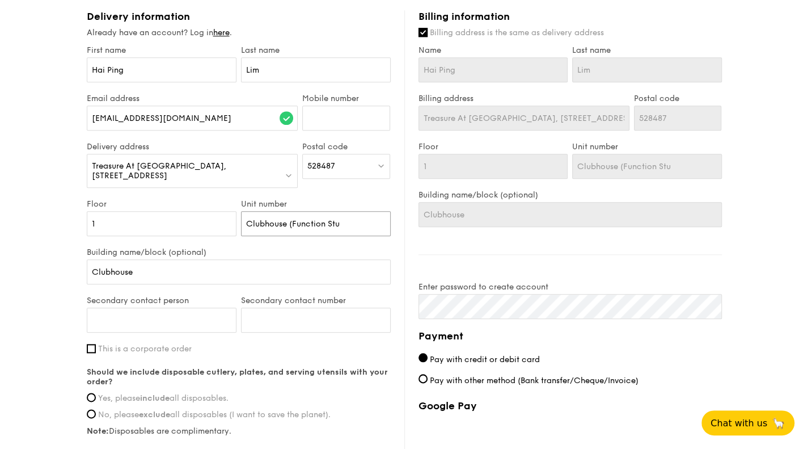
type input "Clubhouse (Function Stud"
type input "Clubhouse (Function Studi"
type input "Clubhouse (Function Studio"
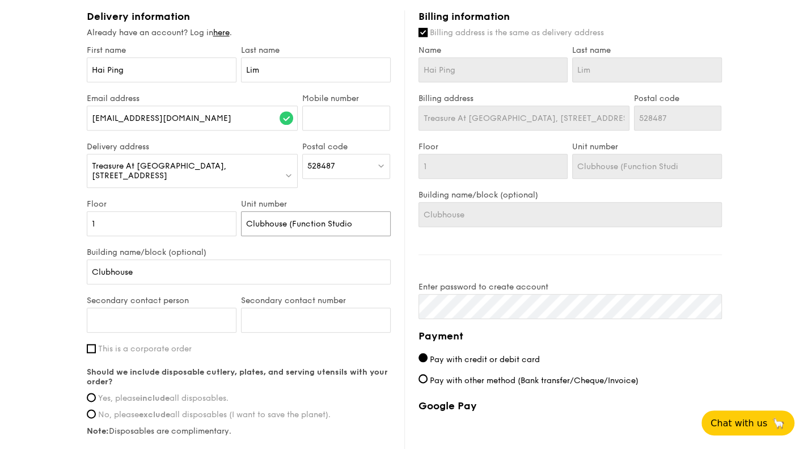
type input "Clubhouse (Function Studio"
type input "Clubhouse (Function Studio 2"
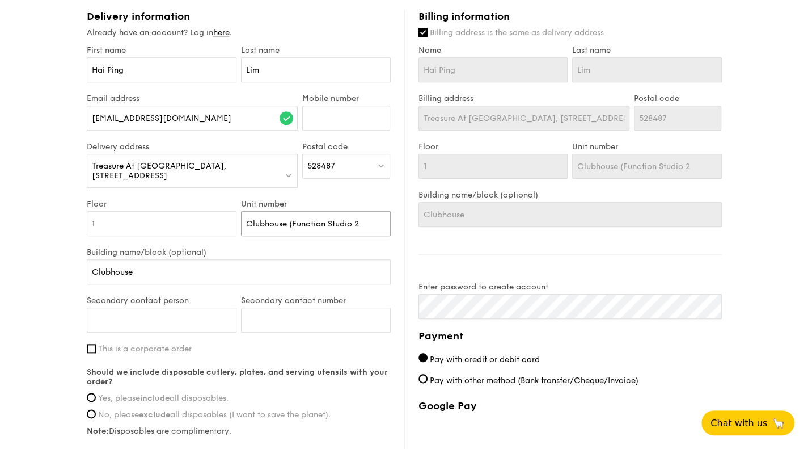
type input "Clubhouse (Function Studio 2)"
click at [193, 264] on input "Clubhouse" at bounding box center [239, 271] width 304 height 25
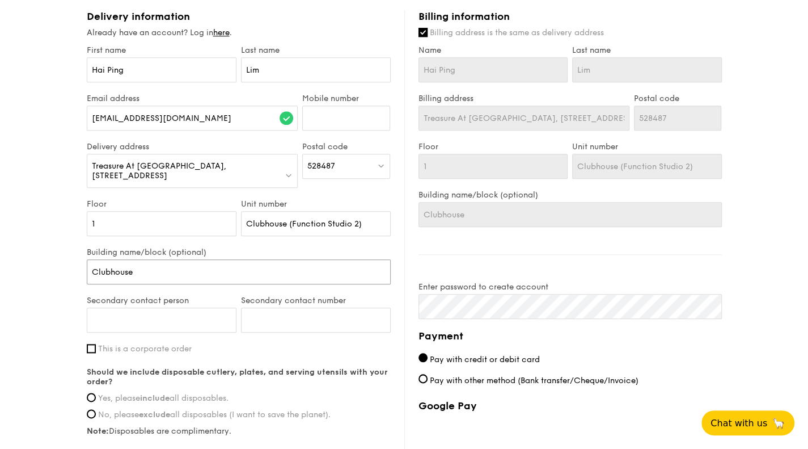
click at [193, 264] on input "Clubhouse" at bounding box center [239, 271] width 304 height 25
drag, startPoint x: 193, startPoint y: 264, endPoint x: 29, endPoint y: 275, distance: 163.8
click at [29, 275] on div "1 - Select menu 2 - Select items 3 - Check out Mini Buffet $18.80 /guest ($20.4…" at bounding box center [404, 39] width 808 height 1146
click at [202, 259] on input "Building name/block (optional)" at bounding box center [239, 271] width 304 height 25
click at [162, 307] on input "Secondary contact person" at bounding box center [162, 319] width 150 height 25
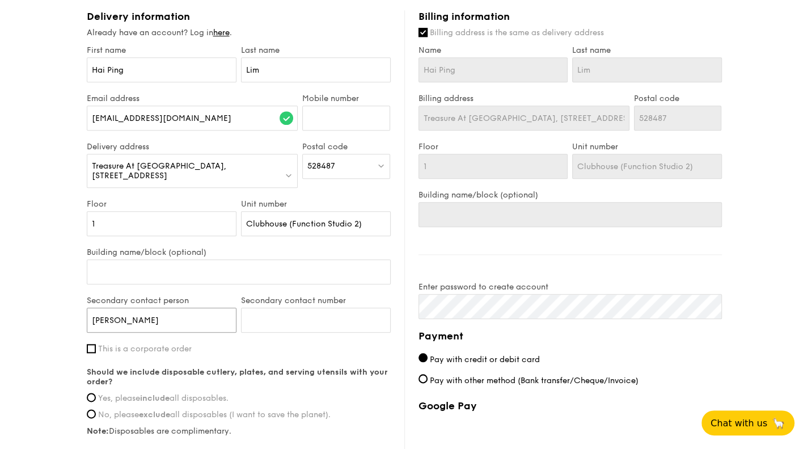
type input "Tan Qin Xiang"
click at [294, 307] on input "Secondary contact number" at bounding box center [316, 319] width 150 height 25
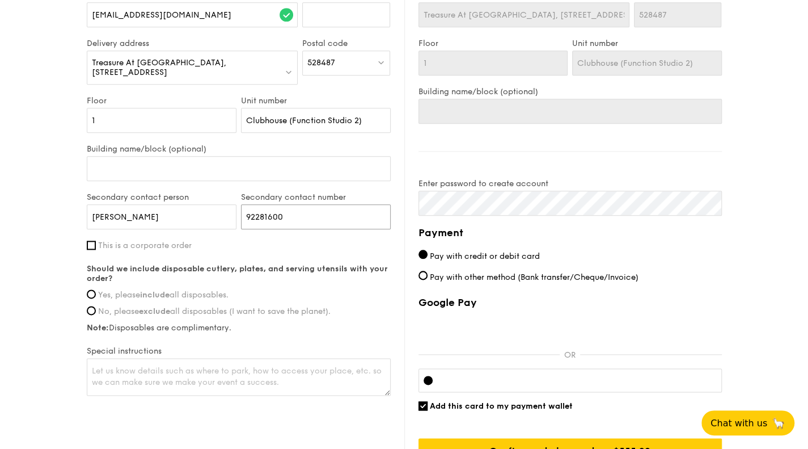
scroll to position [641, 0]
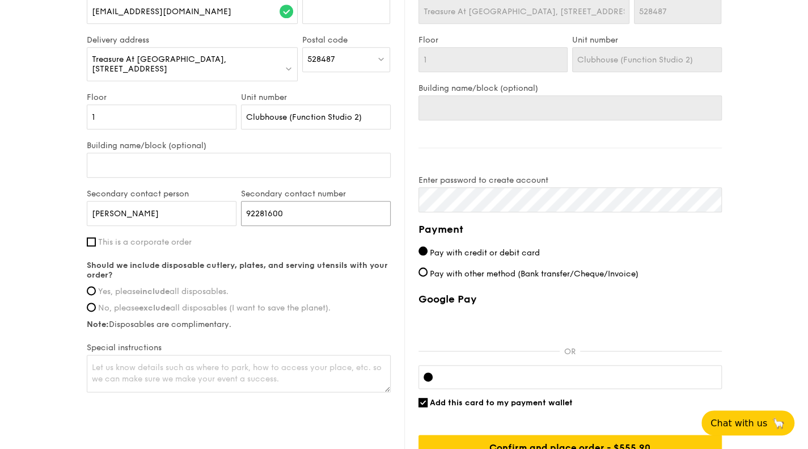
type input "92281600"
click at [218, 286] on span "Yes, please include all disposables." at bounding box center [163, 291] width 130 height 10
click at [96, 286] on input "Yes, please include all disposables." at bounding box center [91, 290] width 9 height 9
radio input "true"
click at [218, 368] on textarea at bounding box center [239, 373] width 304 height 37
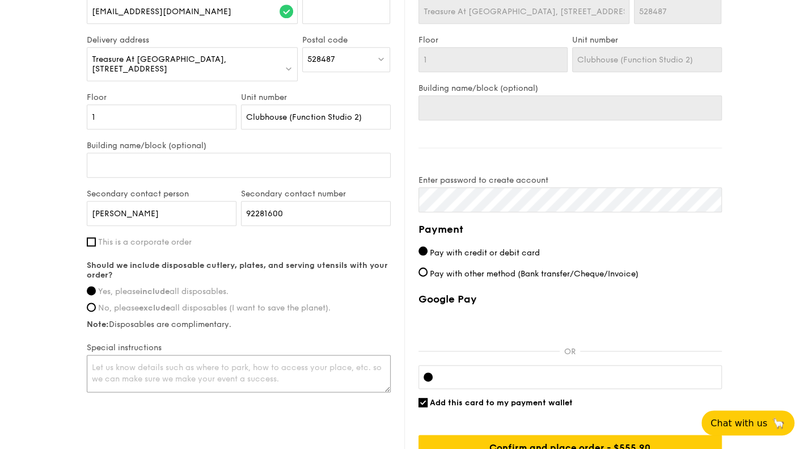
type textarea "l"
type textarea "P"
drag, startPoint x: 149, startPoint y: 357, endPoint x: 118, endPoint y: 357, distance: 31.2
click at [118, 357] on textarea "Please indicate unit number" at bounding box center [239, 373] width 304 height 37
click at [207, 355] on textarea "Please indicate unit number" at bounding box center [239, 373] width 304 height 37
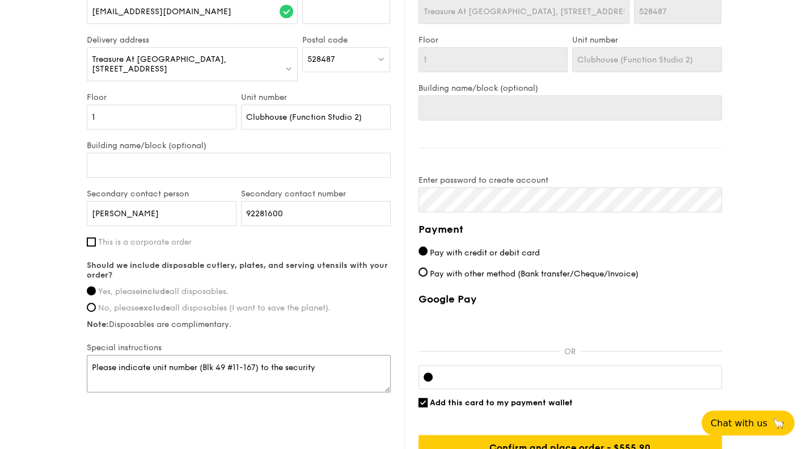
click at [116, 359] on textarea "Please indicate unit number (Blk 49 #11-167) to the security" at bounding box center [239, 373] width 304 height 37
click at [201, 358] on textarea "Please ask driver to indicate unit number (Blk 49 #11-167) to the security" at bounding box center [239, 373] width 304 height 37
click at [387, 358] on textarea "Please ask driver to indicate the unit number (Blk 49 #11-167) to the security" at bounding box center [239, 373] width 304 height 37
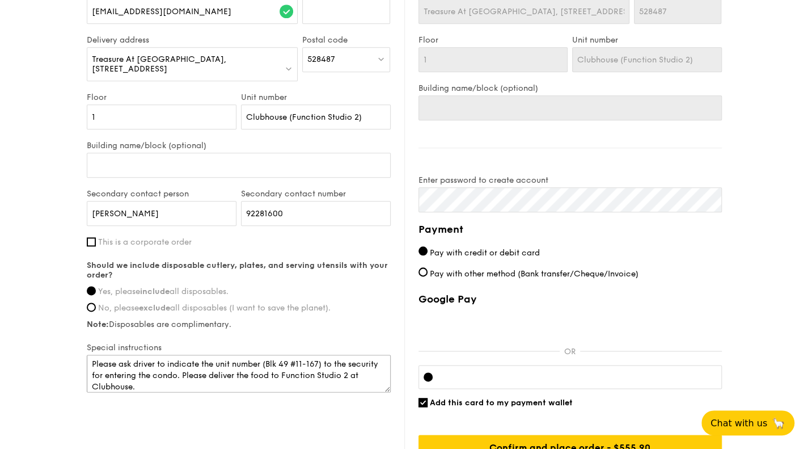
scroll to position [11, 0]
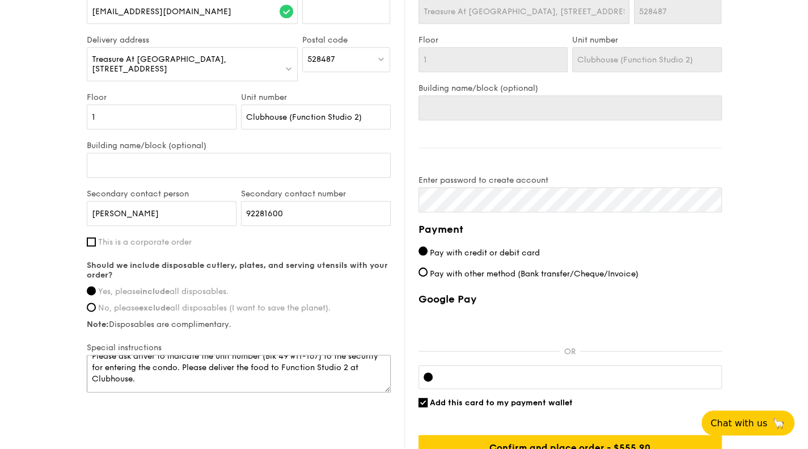
drag, startPoint x: 109, startPoint y: 365, endPoint x: 158, endPoint y: 364, distance: 48.8
click at [158, 364] on textarea "Please ask driver to indicate the unit number (Blk 49 #11-167) to the security …" at bounding box center [239, 373] width 304 height 37
click at [228, 362] on textarea "Please ask driver to indicate the unit number (Blk 49 #11-167) to the security …" at bounding box center [239, 373] width 304 height 37
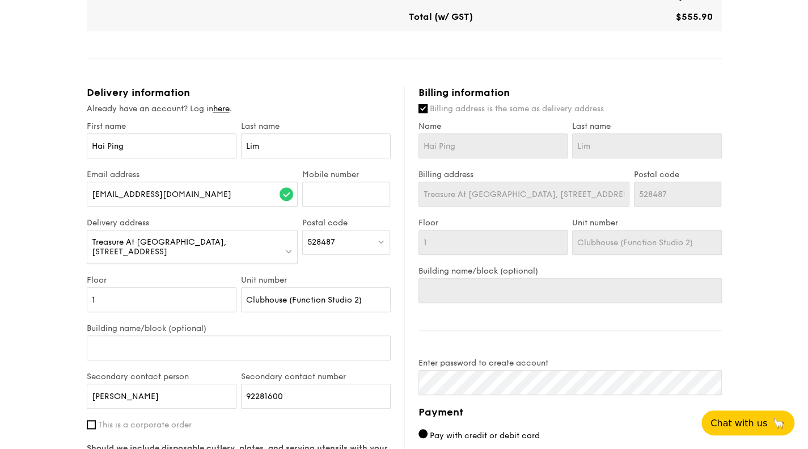
scroll to position [446, 0]
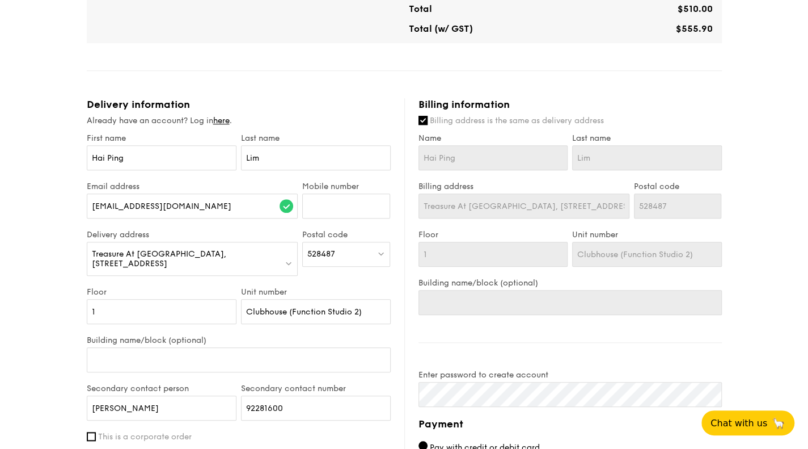
type textarea "Please ask driver to indicate the unit number (Blk 49 #11-167) to the security …"
click at [423, 120] on input "Billing address is the same as delivery address" at bounding box center [423, 120] width 9 height 9
checkbox input "false"
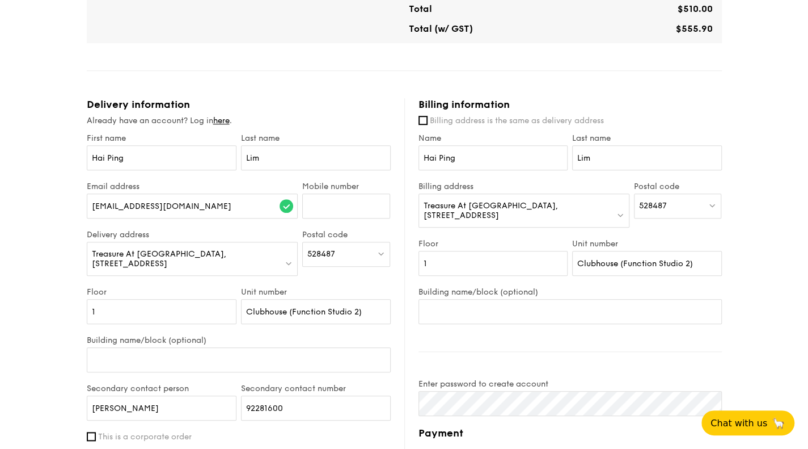
click at [511, 208] on span "Treasure At Tampines, 7 Tampines Lane" at bounding box center [491, 210] width 134 height 19
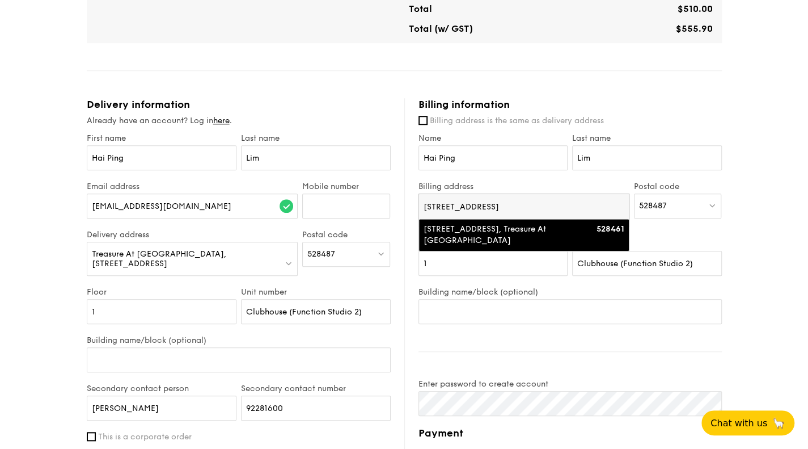
type input "49 Tampines Lane"
click at [508, 235] on div "49 Tampines Lane, Treasure At Tampines" at bounding box center [499, 234] width 151 height 23
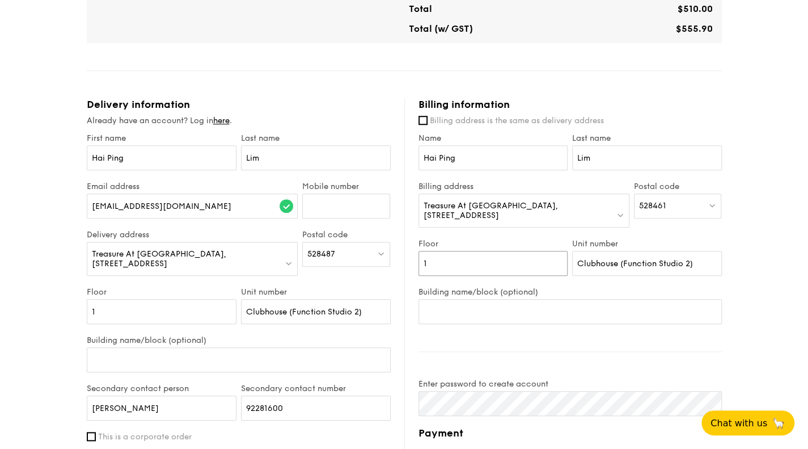
click at [520, 252] on input "1" at bounding box center [494, 263] width 150 height 25
type input "11"
click at [619, 251] on input "Clubhouse (Function Studio 2)" at bounding box center [647, 263] width 150 height 25
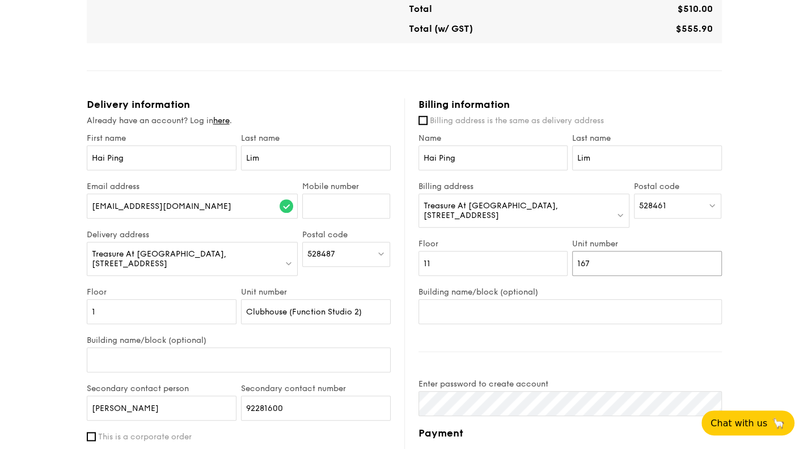
type input "167"
click at [622, 299] on input "Building name/block (optional)" at bounding box center [570, 311] width 303 height 25
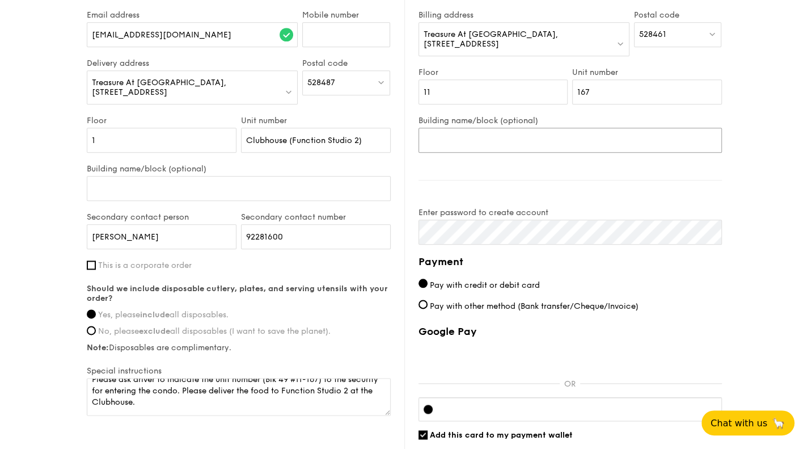
scroll to position [684, 0]
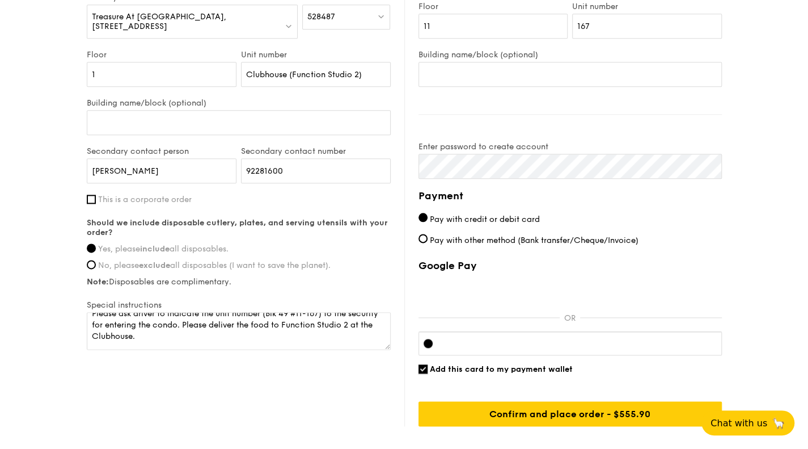
click at [424, 364] on input "Add this card to my payment wallet" at bounding box center [423, 368] width 9 height 9
checkbox input "false"
click at [682, 370] on div "Google Pay OR Add this card to my payment wallet Confirm and place order - $555…" at bounding box center [570, 342] width 303 height 167
drag, startPoint x: 597, startPoint y: 335, endPoint x: 529, endPoint y: 344, distance: 68.6
click at [529, 344] on div "Google Pay OR Add this card to my payment wallet Confirm and place order - $555…" at bounding box center [570, 342] width 303 height 167
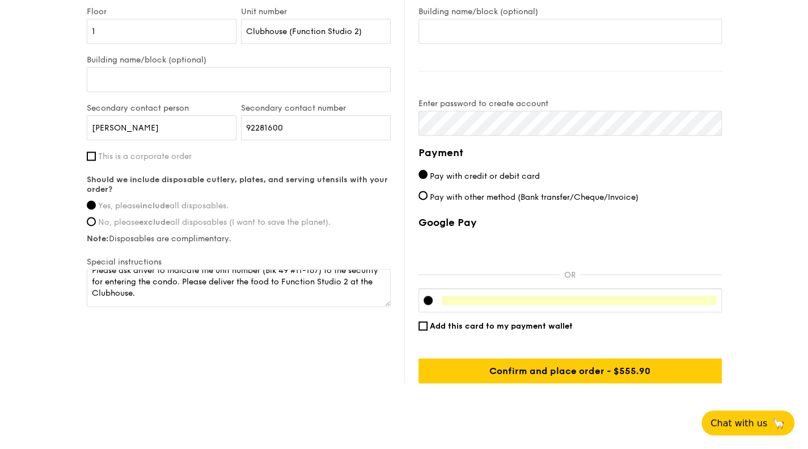
scroll to position [740, 0]
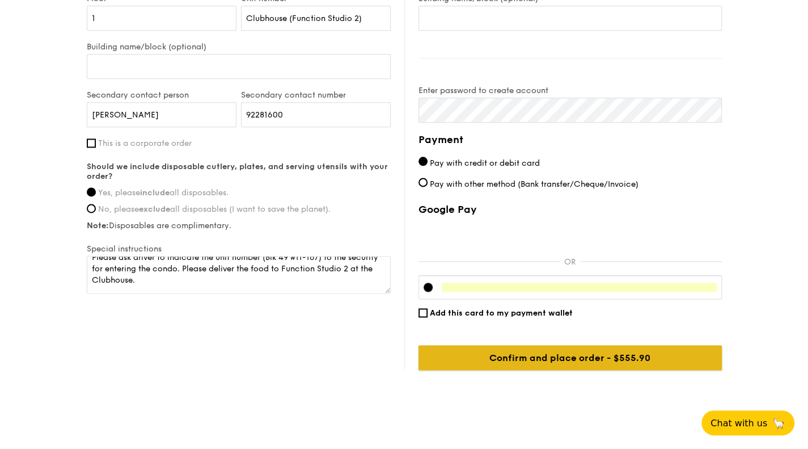
click at [573, 356] on input "Confirm and place order - $555.90" at bounding box center [570, 357] width 303 height 25
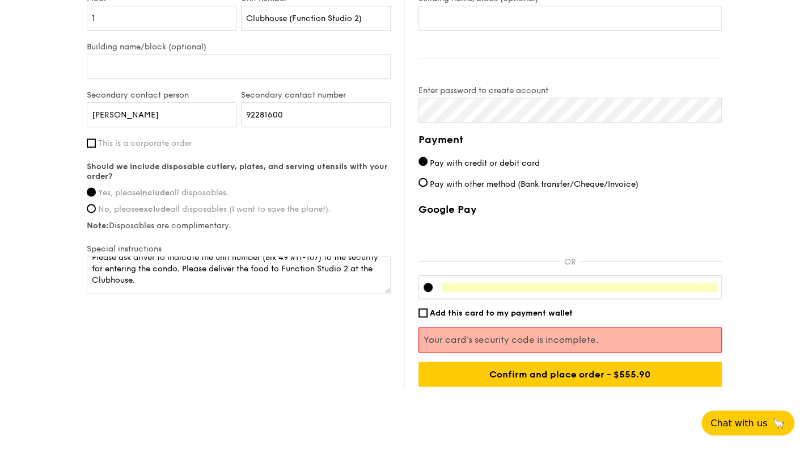
click at [566, 313] on div "Google Pay OR Add this card to my payment wallet Your card’s security code is i…" at bounding box center [570, 294] width 303 height 183
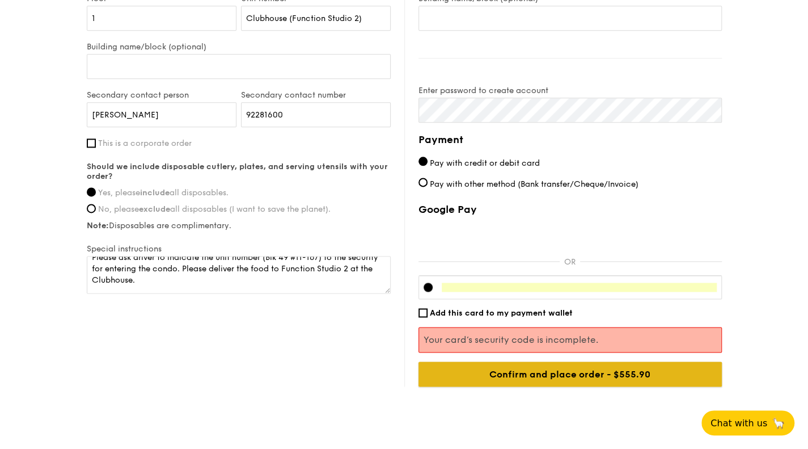
click at [572, 365] on input "Confirm and place order - $555.90" at bounding box center [570, 373] width 303 height 25
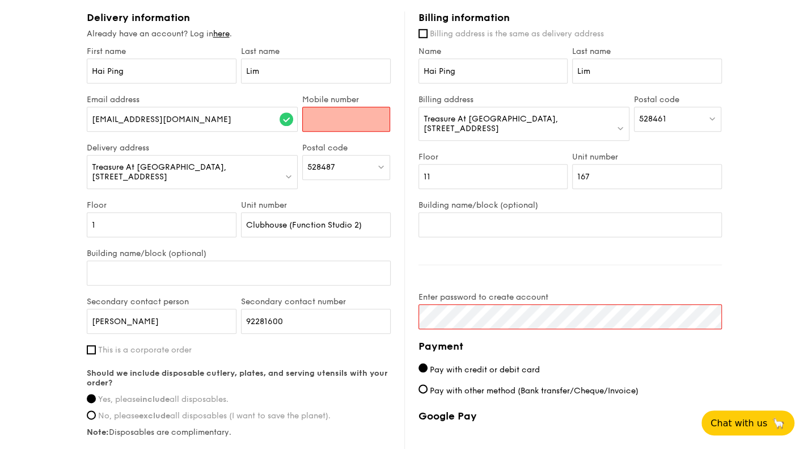
scroll to position [533, 0]
type input "91176162"
click at [726, 242] on div "1 - Select menu 2 - Select items 3 - Check out Mini Buffet $18.80 /guest ($20.4…" at bounding box center [404, 44] width 653 height 1155
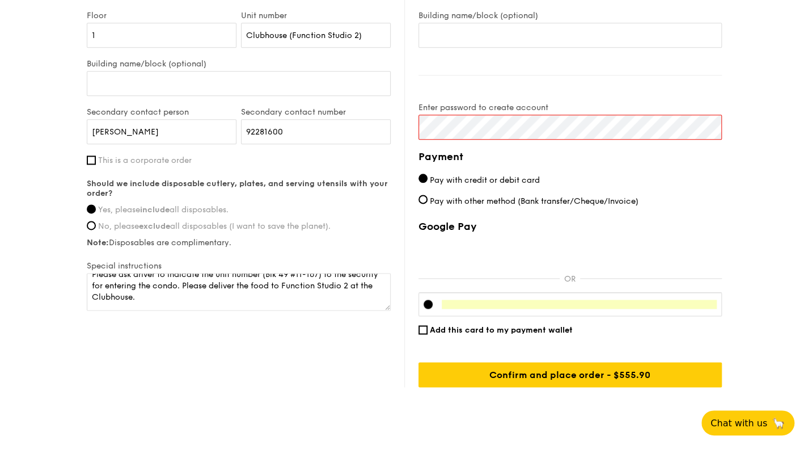
scroll to position [733, 0]
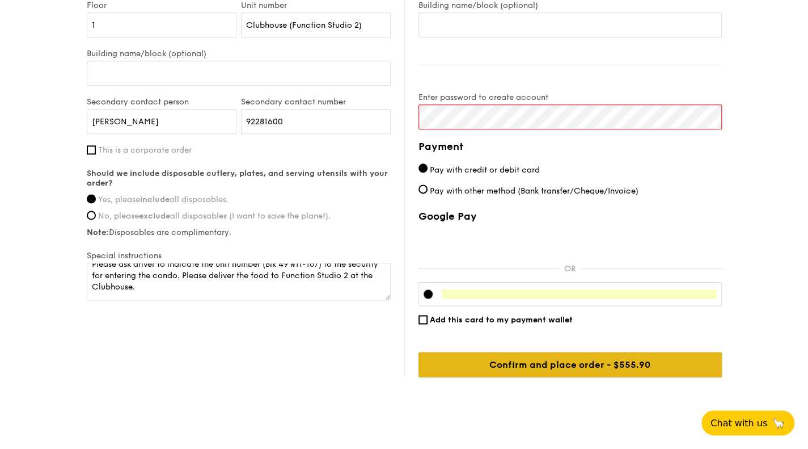
click at [517, 361] on input "Confirm and place order - $555.90" at bounding box center [570, 364] width 303 height 25
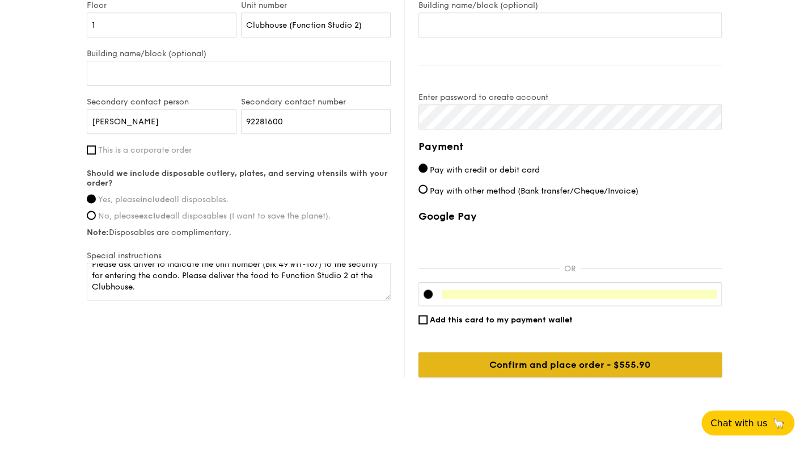
click at [596, 352] on input "Confirm and place order - $555.90" at bounding box center [570, 364] width 303 height 25
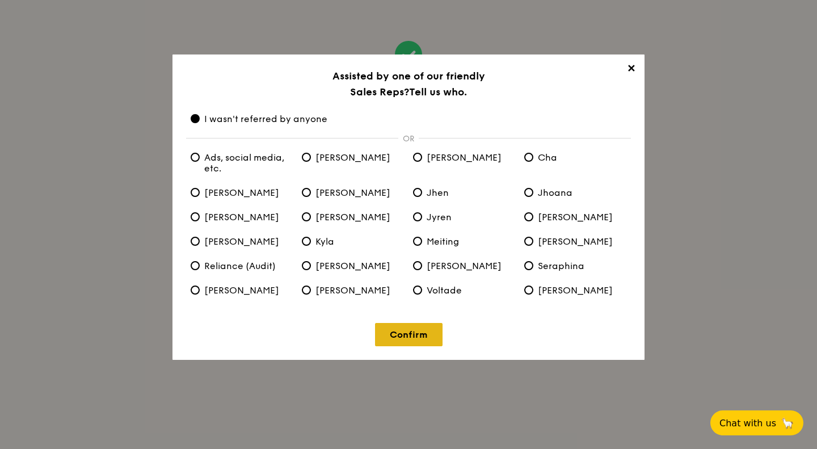
click at [383, 335] on link "Confirm" at bounding box center [408, 334] width 67 height 23
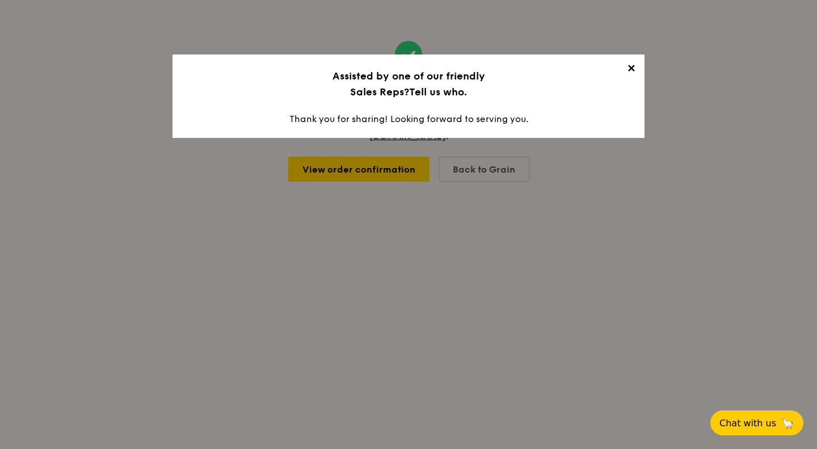
click at [631, 65] on span "✕" at bounding box center [631, 70] width 16 height 16
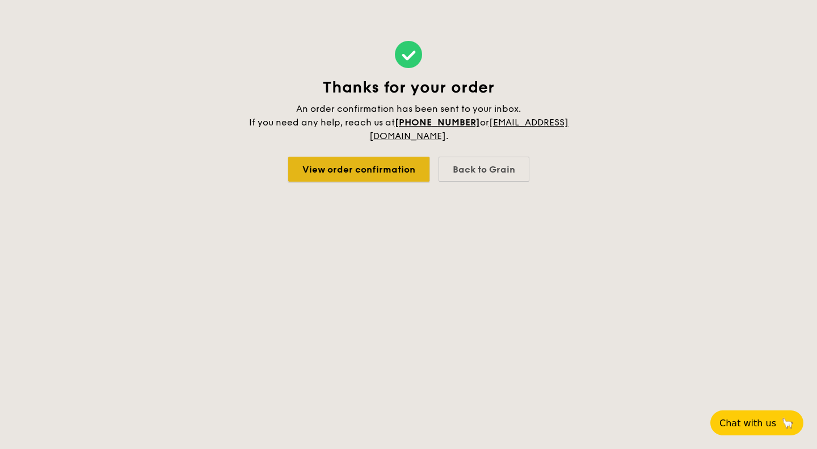
click at [346, 169] on link "View order confirmation" at bounding box center [358, 169] width 141 height 25
